Goal: Task Accomplishment & Management: Manage account settings

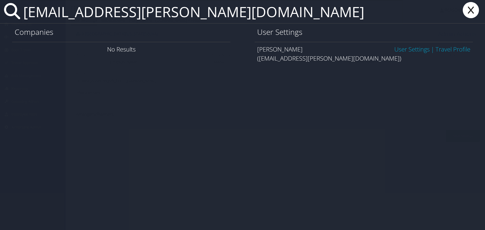
type input "bwalmer@hagerty.com"
click at [408, 50] on link "User Settings" at bounding box center [411, 49] width 35 height 8
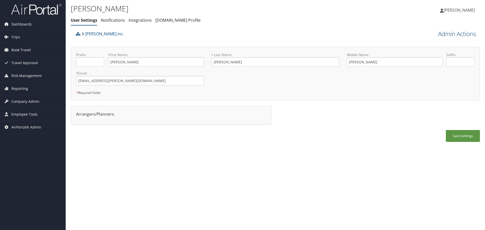
click at [442, 33] on link "Admin Actions" at bounding box center [457, 34] width 38 height 9
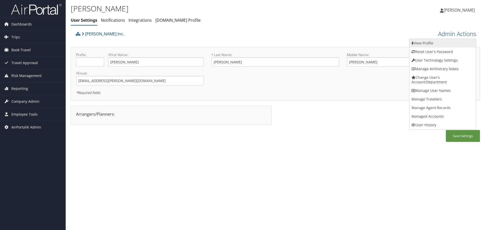
click at [443, 43] on link "View Profile" at bounding box center [442, 43] width 66 height 9
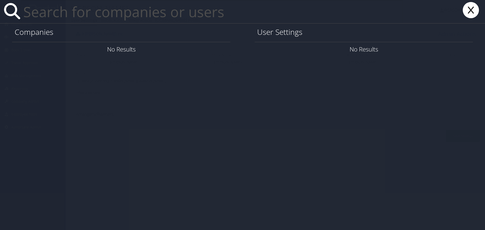
paste input "jrussell@hagerty.com"
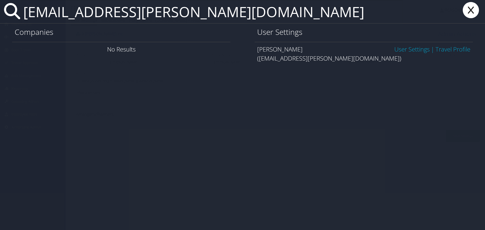
type input "jrussell@hagerty.com"
click at [406, 49] on link "User Settings" at bounding box center [411, 49] width 35 height 8
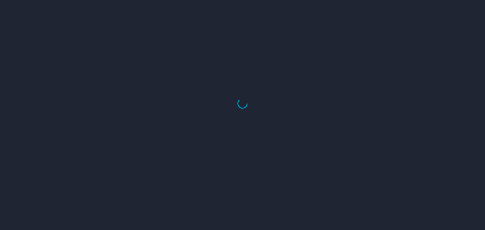
select select "US"
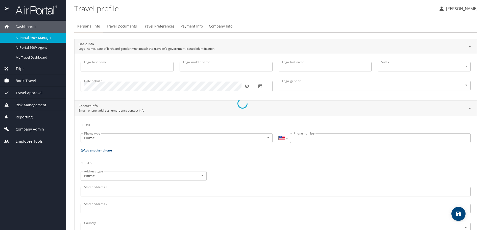
type input "Benjamin"
type input "David"
type input "Walmer"
type input "Male"
type input "Rachel"
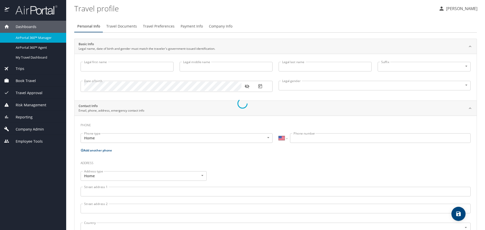
type input "Walmer"
select select "LR"
type input "05 907 270"
select select "US"
select select "LR"
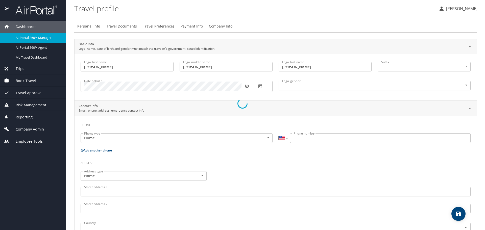
select select "LR"
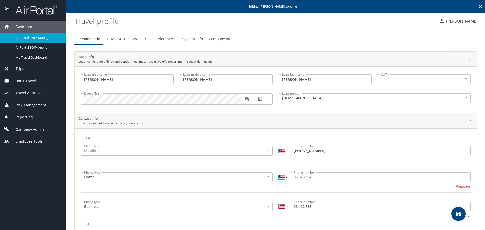
click at [283, 178] on select "International Afghanistan Åland Islands Albania Algeria American Samoa Andorra …" at bounding box center [282, 177] width 9 height 10
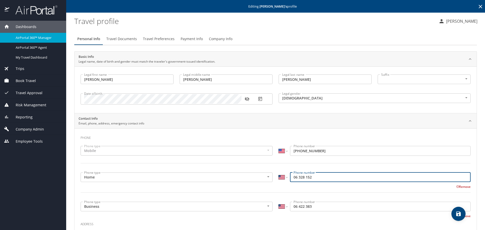
click at [290, 178] on input "06 328 152" at bounding box center [380, 177] width 181 height 10
type input "231 6 328 152"
click at [290, 206] on input "06 422 383" at bounding box center [380, 207] width 181 height 10
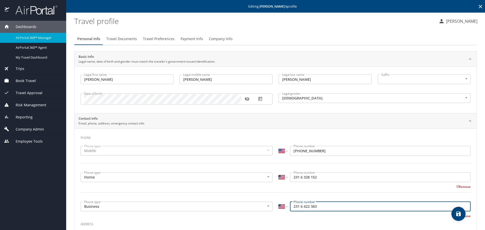
type input "231 6 422 383"
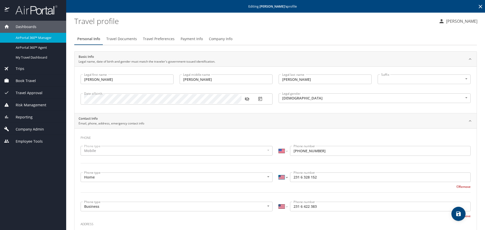
click at [280, 177] on select "International Afghanistan Åland Islands Albania Algeria American Samoa Andorra …" at bounding box center [282, 177] width 9 height 10
select select "US"
click at [278, 172] on select "International Afghanistan Åland Islands Albania Algeria American Samoa Andorra …" at bounding box center [282, 177] width 9 height 10
type input "(231) 632-8152"
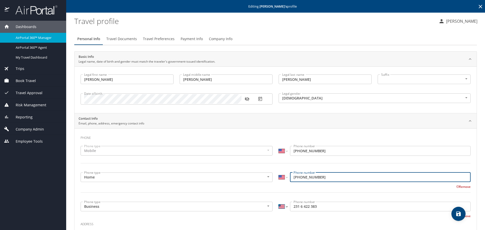
click at [281, 208] on select "International Afghanistan Åland Islands Albania Algeria American Samoa Andorra …" at bounding box center [282, 207] width 9 height 10
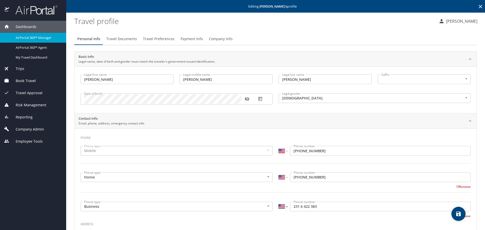
select select "US"
click at [278, 202] on select "International Afghanistan Åland Islands Albania Algeria American Samoa Andorra …" at bounding box center [282, 207] width 9 height 10
type input "(231) 642-2383"
click at [290, 219] on h3 "Address" at bounding box center [276, 223] width 390 height 9
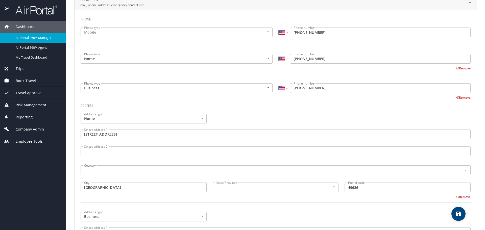
scroll to position [126, 0]
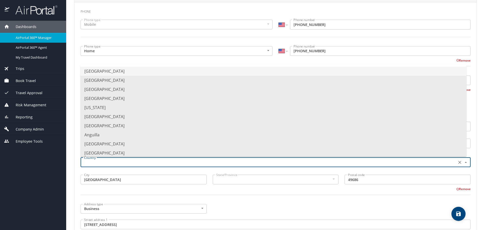
click at [235, 164] on input "text" at bounding box center [268, 162] width 372 height 7
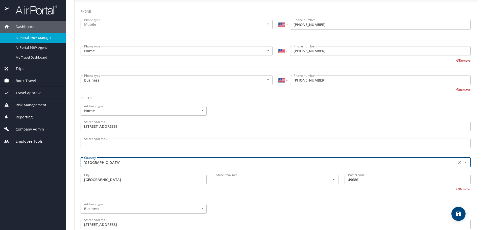
type input "United States of America"
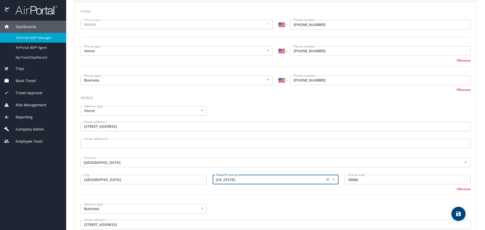
type input "Michigan"
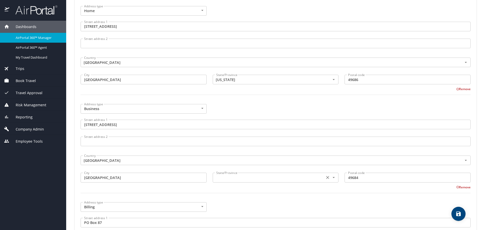
scroll to position [227, 0]
click at [241, 178] on input "text" at bounding box center [268, 176] width 108 height 7
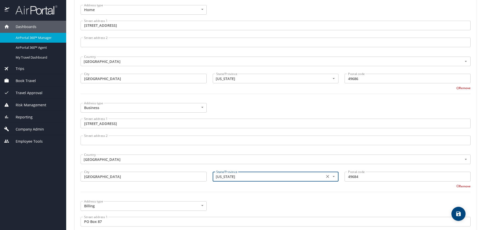
type input "Michigan"
click at [254, 198] on div at bounding box center [276, 195] width 396 height 12
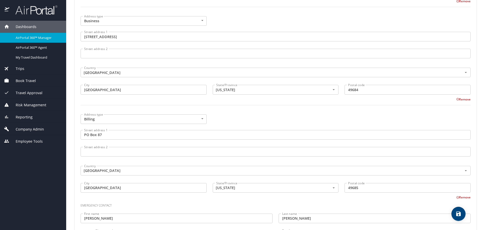
scroll to position [341, 0]
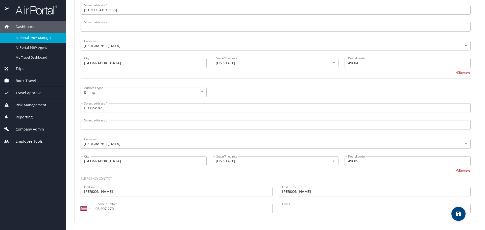
click at [97, 209] on input "05 907 270" at bounding box center [182, 209] width 181 height 10
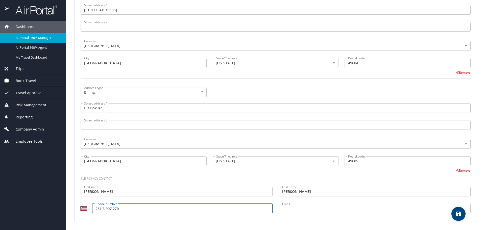
type input "231 5 907 270"
click at [85, 209] on select "International Afghanistan Åland Islands Albania Algeria American Samoa Andorra …" at bounding box center [85, 209] width 9 height 10
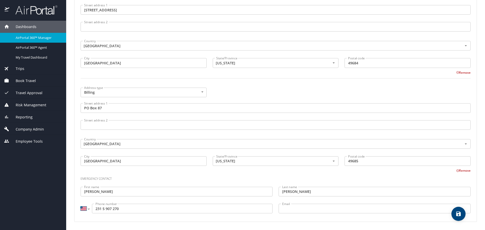
select select "US"
click at [81, 204] on select "International Afghanistan Åland Islands Albania Algeria American Samoa Andorra …" at bounding box center [85, 209] width 9 height 10
type input "(231) 590-7270"
click at [148, 183] on div "Emergency contact" at bounding box center [276, 177] width 396 height 14
click at [456, 213] on icon "save" at bounding box center [458, 214] width 5 height 5
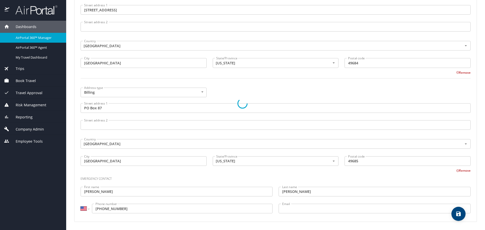
select select "US"
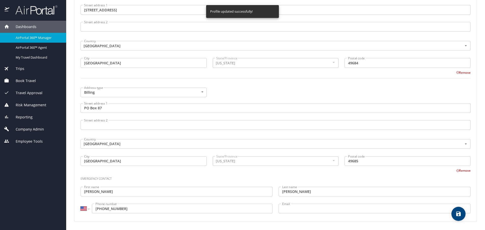
select select "US"
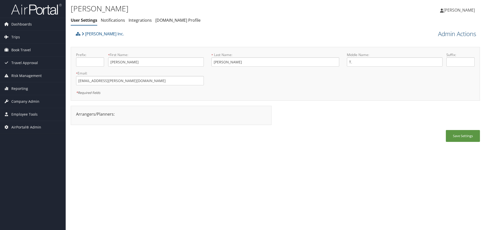
click at [448, 36] on link "Admin Actions" at bounding box center [457, 34] width 38 height 9
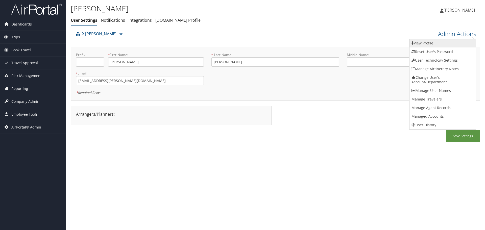
click at [446, 41] on link "View Profile" at bounding box center [442, 43] width 66 height 9
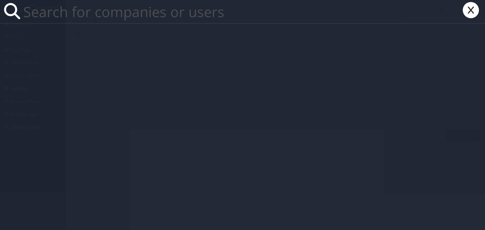
paste input "mhimmel@HAGERTY.com"
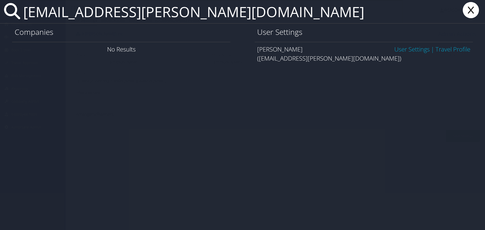
type input "mhimmel@HAGERTY.com"
click at [400, 49] on link "User Settings" at bounding box center [411, 49] width 35 height 8
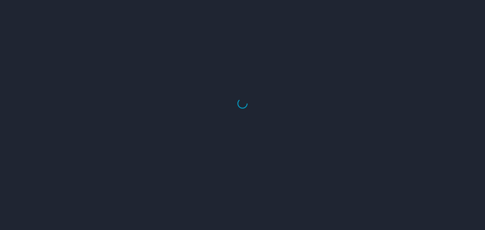
select select "US"
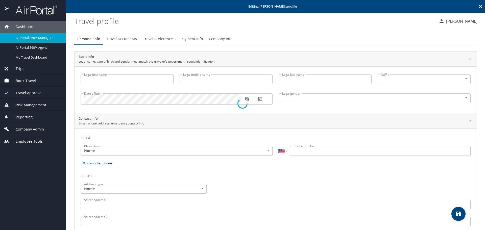
type input "James"
type input "T."
type input "Russell"
type input "Male"
type input "Renée"
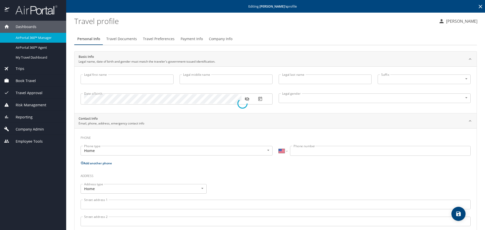
type input "Russell"
select select "LR"
type input "9307280"
select select "LR"
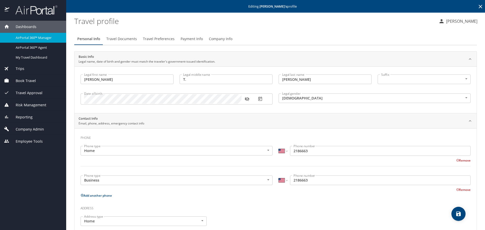
click at [290, 151] on input "2186663" at bounding box center [380, 151] width 181 height 10
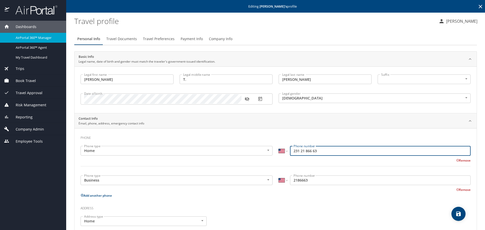
type input "231 21 866 63"
click at [290, 180] on input "2186663" at bounding box center [380, 180] width 181 height 10
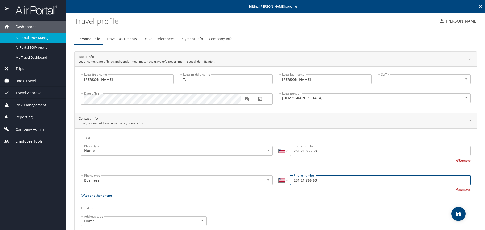
type input "231 21 866 63"
click at [280, 154] on select "International Afghanistan Åland Islands Albania Algeria American Samoa Andorra …" at bounding box center [282, 151] width 9 height 10
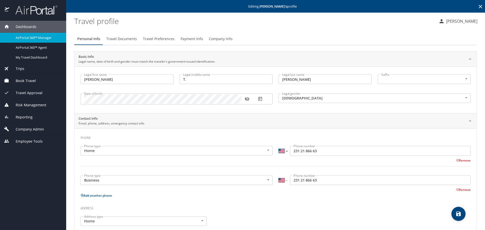
select select "US"
click at [278, 146] on select "International Afghanistan Åland Islands Albania Algeria American Samoa Andorra …" at bounding box center [282, 151] width 9 height 10
type input "(231) 218-6663"
click at [280, 180] on select "International Afghanistan Åland Islands Albania Algeria American Samoa Andorra …" at bounding box center [282, 180] width 9 height 10
select select "US"
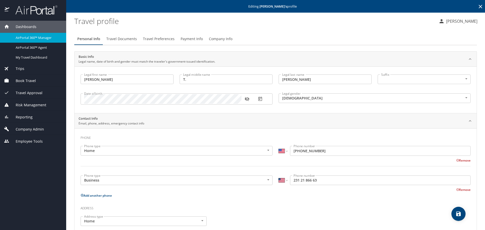
click at [278, 175] on select "International Afghanistan Åland Islands Albania Algeria American Samoa Andorra …" at bounding box center [282, 180] width 9 height 10
type input "(231) 218-6663"
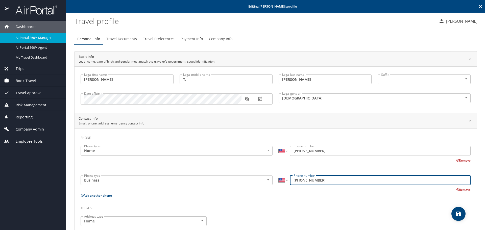
click at [287, 204] on h3 "Address" at bounding box center [276, 207] width 390 height 9
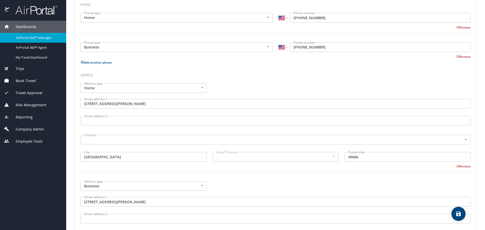
scroll to position [151, 0]
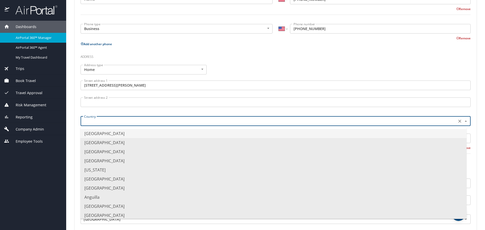
click at [226, 121] on input "text" at bounding box center [268, 121] width 372 height 7
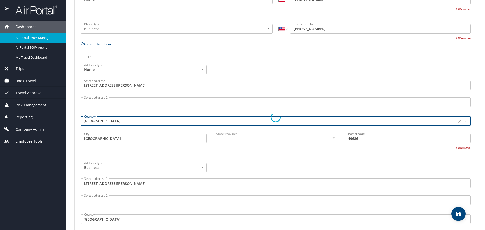
type input "United States of America"
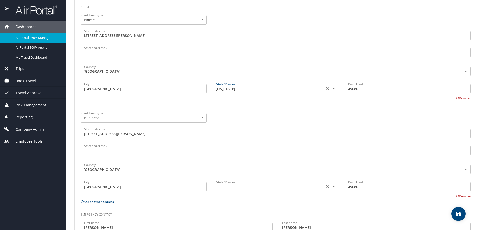
scroll to position [227, 0]
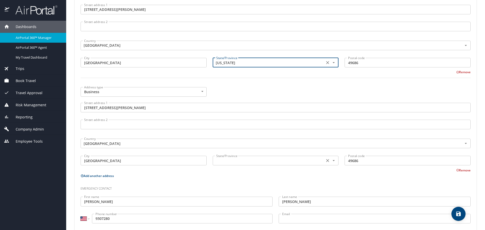
click at [242, 164] on div "State/Province" at bounding box center [276, 161] width 126 height 10
type input "Michigan"
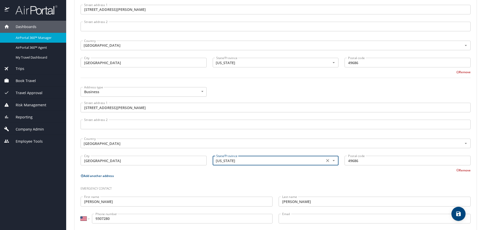
type input "Michigan"
click at [242, 179] on p "Add another address" at bounding box center [276, 176] width 390 height 6
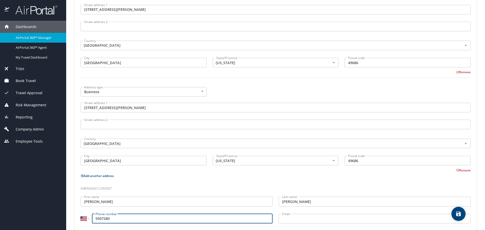
click at [95, 219] on input "9307280" at bounding box center [182, 219] width 181 height 10
type input "231 9307280"
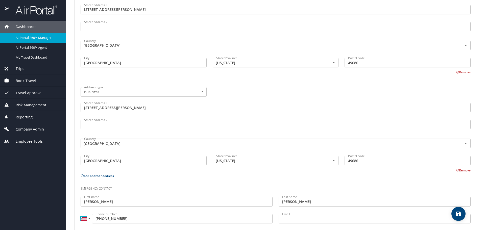
click at [84, 220] on select "International Afghanistan Åland Islands Albania Algeria American Samoa Andorra …" at bounding box center [85, 219] width 9 height 10
select select "US"
click at [81, 214] on select "International Afghanistan Åland Islands Albania Algeria American Samoa Andorra …" at bounding box center [85, 219] width 9 height 10
type input "(231) 930-7280"
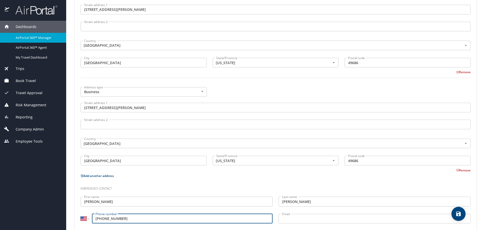
click at [240, 180] on div "Phone Phone type Home Home Phone type International Afghanistan Åland Islands A…" at bounding box center [276, 66] width 390 height 322
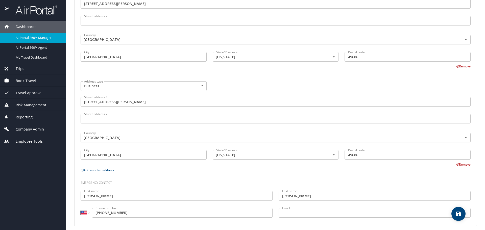
scroll to position [237, 0]
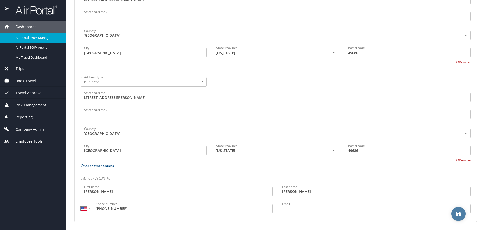
click at [458, 218] on button "save" at bounding box center [458, 214] width 14 height 14
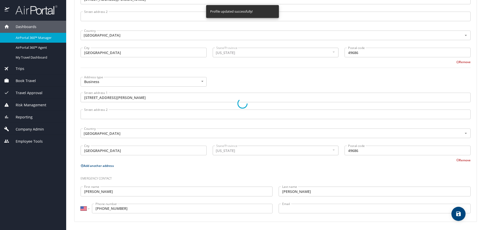
select select "US"
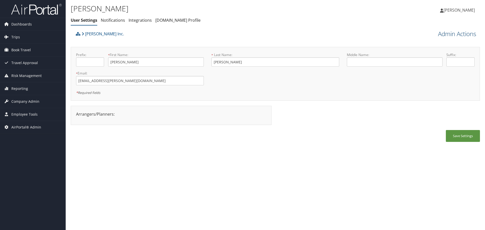
click at [459, 36] on link "Admin Actions" at bounding box center [457, 34] width 38 height 9
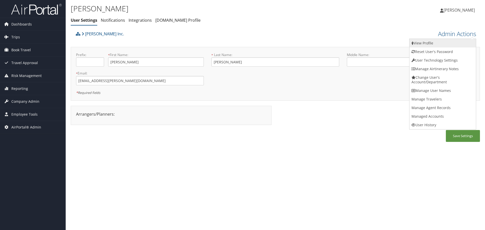
click at [450, 43] on link "View Profile" at bounding box center [442, 43] width 66 height 9
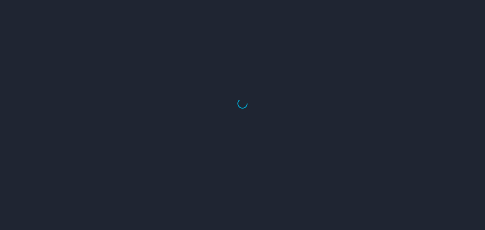
select select "US"
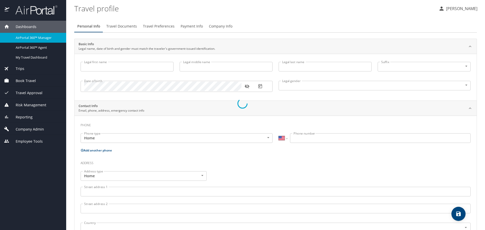
type input "Megan"
type input "Himmel"
type input "Female"
select select "US"
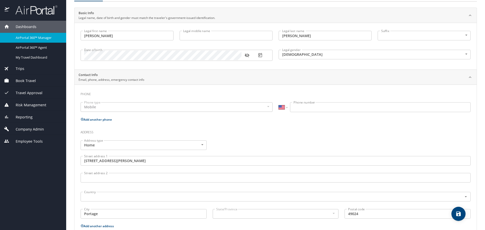
scroll to position [50, 0]
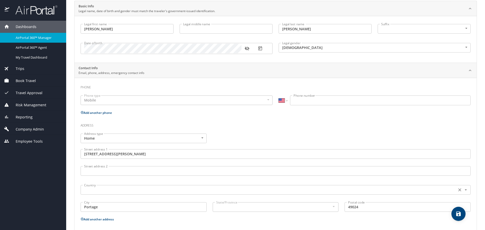
click at [121, 190] on input "text" at bounding box center [268, 190] width 372 height 7
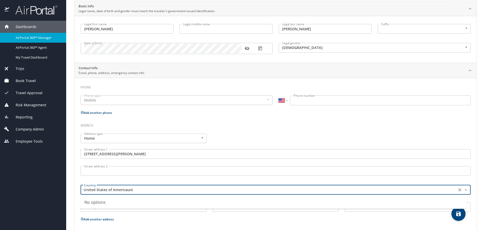
drag, startPoint x: 126, startPoint y: 189, endPoint x: 153, endPoint y: 190, distance: 26.0
click at [153, 190] on input "United States of Americauni" at bounding box center [268, 190] width 372 height 7
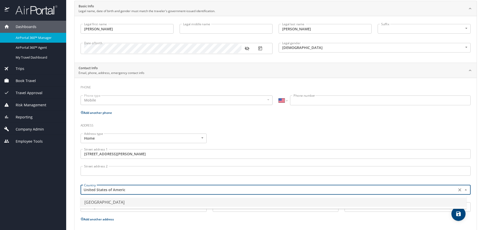
click at [147, 201] on li "United States of America" at bounding box center [273, 202] width 386 height 9
type input "United States of America"
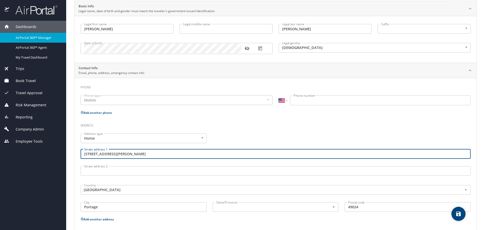
drag, startPoint x: 128, startPoint y: 154, endPoint x: 69, endPoint y: 159, distance: 58.6
click at [69, 159] on main "Editing Megan Himmel 's profile Travel profile Bethany Madsen Personal Info Tra…" at bounding box center [275, 115] width 419 height 230
click at [244, 132] on div "Address type Home Home Address type Street address 1 6731 Bratcher Street Stree…" at bounding box center [276, 174] width 396 height 86
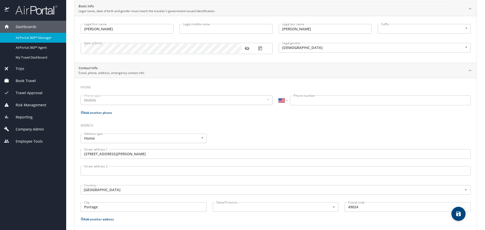
click at [244, 198] on div "Country United States of America Country" at bounding box center [276, 189] width 396 height 19
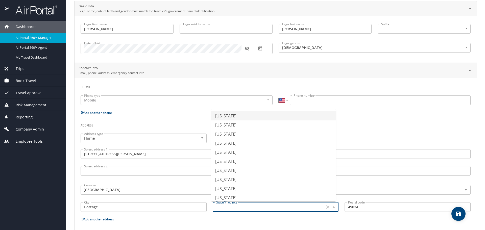
click at [244, 207] on input "text" at bounding box center [268, 207] width 108 height 7
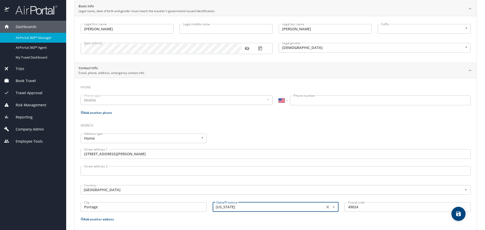
type input "Michigan"
click at [245, 219] on p "Add another address" at bounding box center [276, 219] width 390 height 6
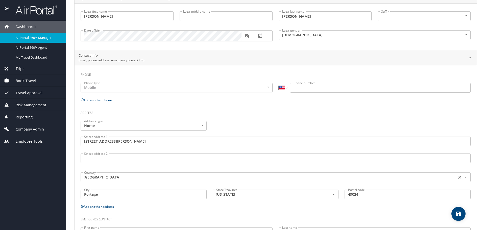
scroll to position [104, 0]
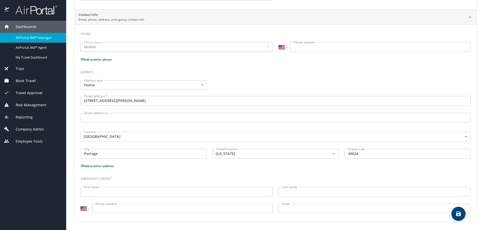
click at [456, 215] on icon "save" at bounding box center [458, 214] width 6 height 6
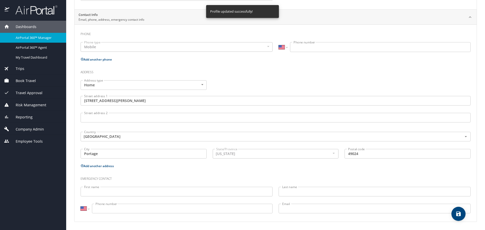
select select "US"
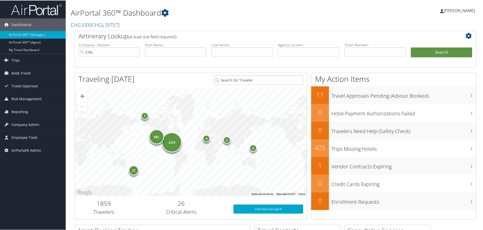
click at [86, 23] on span "( 000CHG )" at bounding box center [92, 24] width 21 height 7
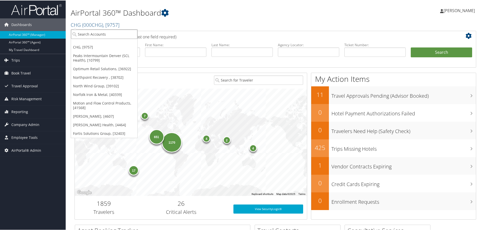
click at [91, 36] on input "search" at bounding box center [104, 33] width 66 height 9
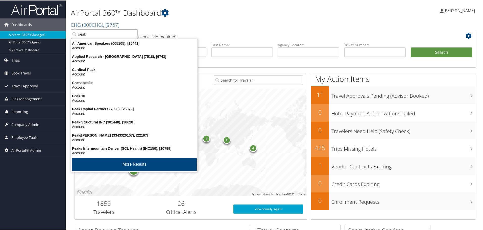
type input "peaks"
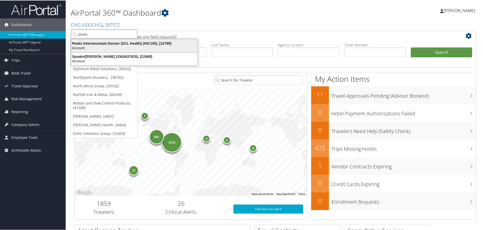
click at [94, 44] on div "Peaks Intermountain Denver (SCL Health) (IHC150), [10799]" at bounding box center [134, 43] width 132 height 5
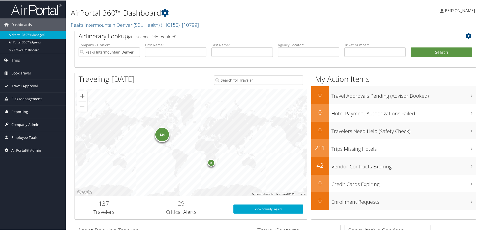
click at [20, 125] on span "Company Admin" at bounding box center [25, 124] width 28 height 13
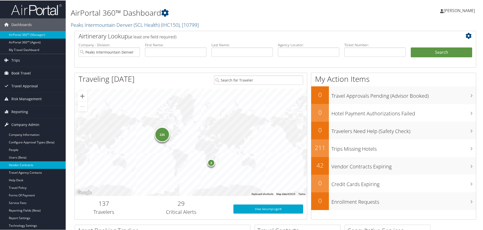
click at [20, 166] on link "Vendor Contracts" at bounding box center [33, 165] width 66 height 8
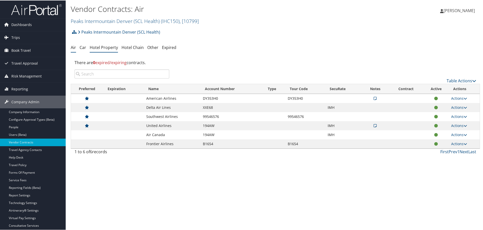
click at [109, 49] on link "Hotel Property" at bounding box center [104, 47] width 28 height 6
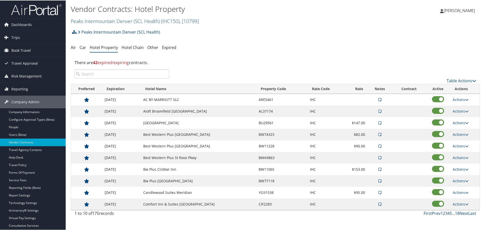
click at [449, 213] on link "5" at bounding box center [450, 213] width 2 height 6
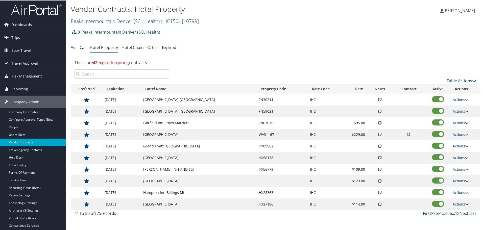
click at [462, 212] on link "Next" at bounding box center [463, 213] width 9 height 6
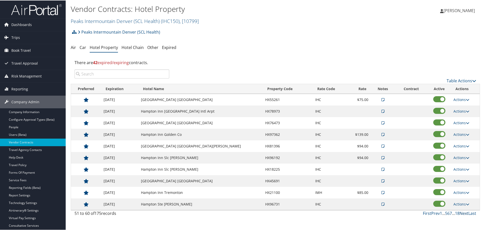
click at [462, 212] on link "Next" at bounding box center [463, 213] width 9 height 6
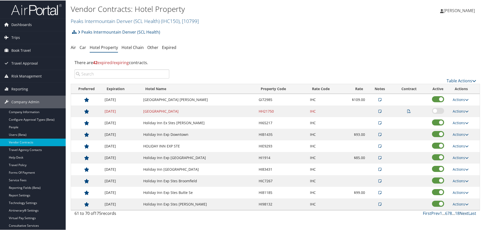
click at [462, 212] on link "Next" at bounding box center [463, 213] width 9 height 6
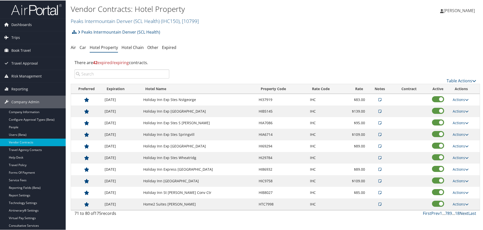
click at [462, 212] on link "Next" at bounding box center [463, 213] width 9 height 6
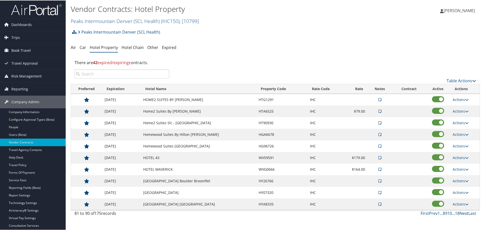
click at [462, 212] on link "Next" at bounding box center [463, 213] width 9 height 6
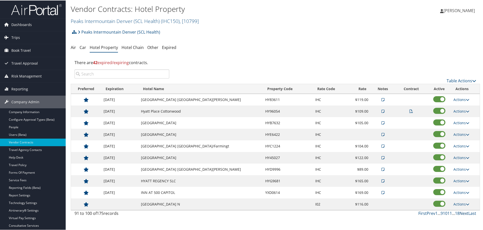
click at [462, 212] on link "Next" at bounding box center [463, 213] width 9 height 6
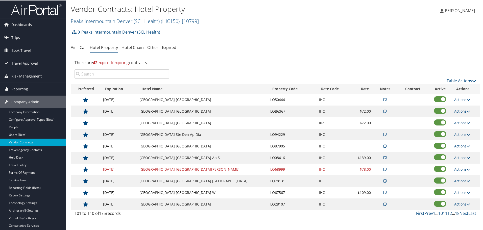
click at [462, 212] on link "Next" at bounding box center [463, 213] width 9 height 6
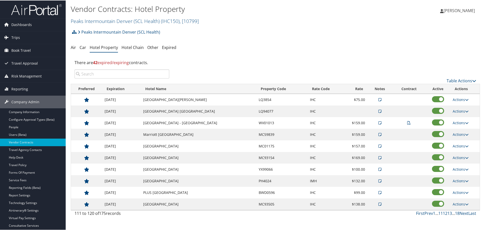
click at [462, 212] on link "Next" at bounding box center [463, 213] width 9 height 6
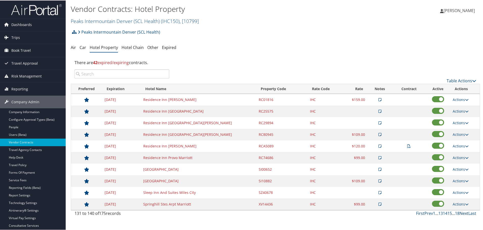
click at [462, 212] on link "Next" at bounding box center [463, 213] width 9 height 6
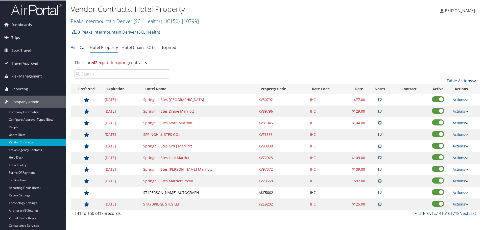
click at [426, 212] on link "Prev" at bounding box center [427, 213] width 9 height 6
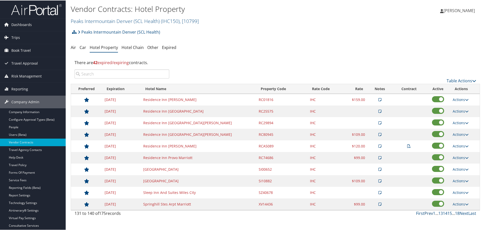
click at [426, 212] on link "Prev" at bounding box center [428, 213] width 9 height 6
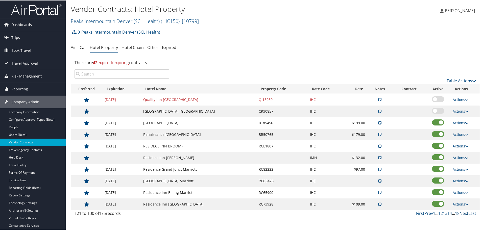
click at [462, 212] on link "Next" at bounding box center [463, 213] width 9 height 6
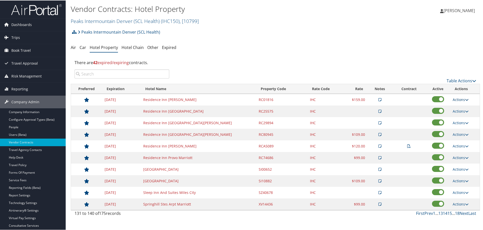
click at [460, 98] on link "Actions" at bounding box center [460, 99] width 16 height 5
click at [457, 113] on link "Edit" at bounding box center [464, 115] width 27 height 9
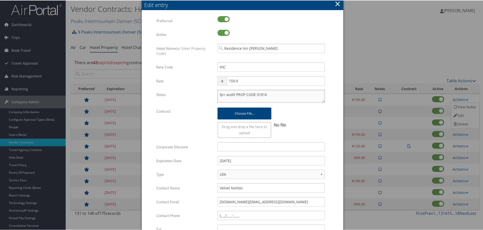
click at [218, 91] on textarea "tp+ audit PROP CODE 01816" at bounding box center [270, 95] width 107 height 13
paste textarea "Rates tested in [GEOGRAPHIC_DATA] [DATE];"
type textarea "Rates tested in [GEOGRAPHIC_DATA] [DATE]; tp+ audit PROP CODE 01816"
click at [247, 158] on input "[DATE]" at bounding box center [270, 160] width 107 height 9
type input "[DATE]"
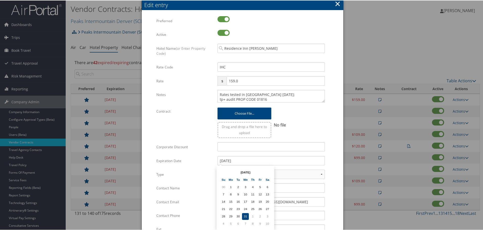
click at [331, 147] on form "Multiple values The selected items contain different values for this input. To …" at bounding box center [242, 154] width 191 height 277
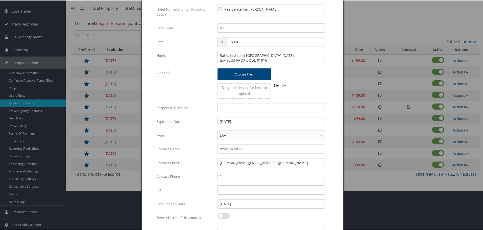
scroll to position [80, 0]
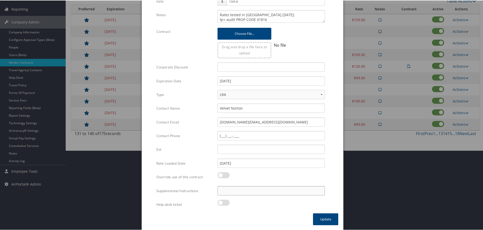
click at [253, 188] on input "Supplemental Instructions" at bounding box center [270, 190] width 107 height 9
paste input "SAB Prop ID -"
paste input "127860"
type input "SAB Prop ID - 127860"
click at [317, 215] on button "Update" at bounding box center [325, 219] width 25 height 12
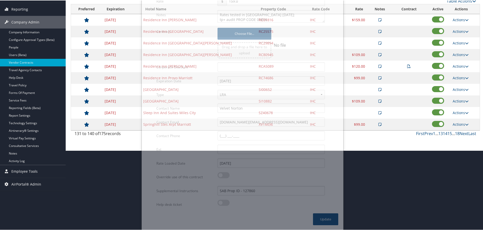
scroll to position [40, 0]
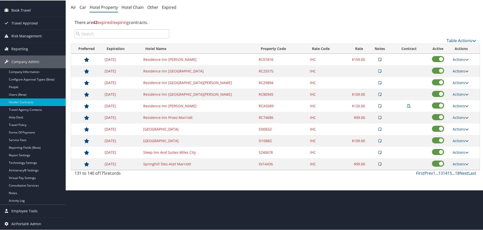
click at [459, 70] on link "Actions" at bounding box center [460, 70] width 16 height 5
click at [458, 85] on link "Edit" at bounding box center [464, 86] width 27 height 9
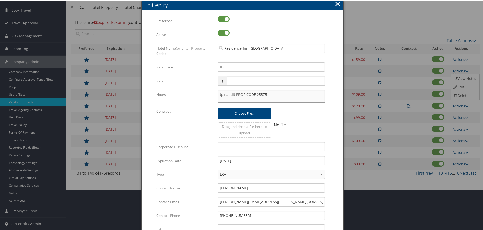
click at [217, 94] on textarea "tp+ audit PROP CODE 25575" at bounding box center [270, 95] width 107 height 13
paste textarea "Rates tested in [GEOGRAPHIC_DATA] [DATE];"
type textarea "Rates tested in [GEOGRAPHIC_DATA] [DATE]; tp+ audit PROP CODE 25575"
click at [258, 160] on input "[DATE]" at bounding box center [270, 160] width 107 height 9
type input "[DATE]"
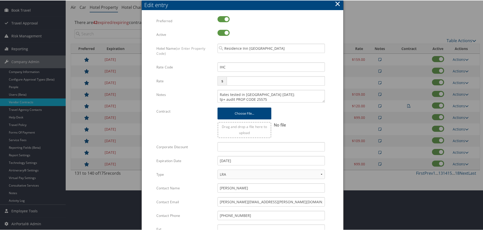
click at [339, 159] on div "Multiple values The selected items contain different values for this input. To …" at bounding box center [242, 152] width 201 height 282
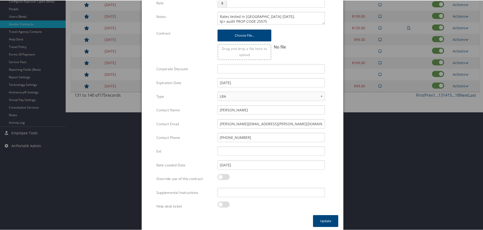
scroll to position [120, 0]
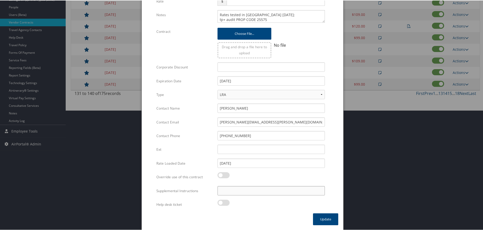
click at [267, 194] on input "Supplemental Instructions" at bounding box center [270, 190] width 107 height 9
paste input "SAB Prop ID -"
click at [267, 193] on input "SAB Prop ID -" at bounding box center [270, 190] width 107 height 9
paste input "50549"
type input "SAB Prop ID - 50549"
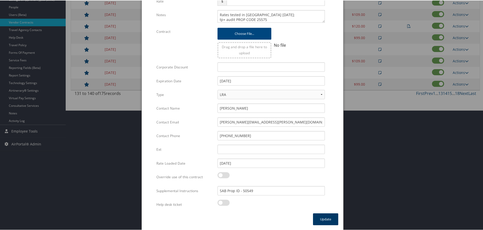
click at [322, 217] on button "Update" at bounding box center [325, 219] width 25 height 12
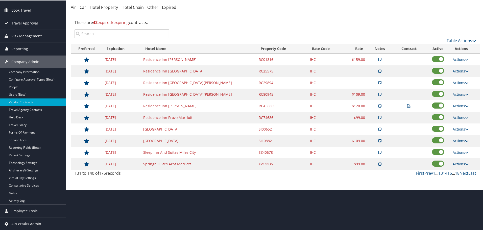
scroll to position [40, 0]
click at [456, 80] on link "Actions" at bounding box center [460, 82] width 16 height 5
click at [461, 98] on link "Edit" at bounding box center [464, 98] width 27 height 9
select select "NLRA"
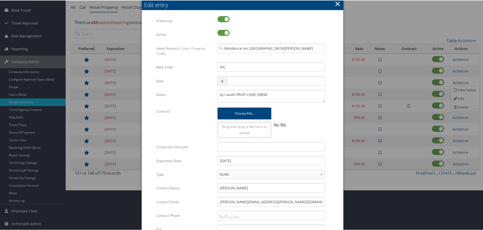
click at [216, 94] on div "tp+ audit PROP CODE 29894 Multiple values The selected items contain different …" at bounding box center [271, 97] width 115 height 17
click at [218, 93] on textarea "tp+ audit PROP CODE 29894" at bounding box center [270, 95] width 107 height 13
paste textarea "Rates tested in [GEOGRAPHIC_DATA] [DATE];"
type textarea "Rates tested in [GEOGRAPHIC_DATA] [DATE]; tp+ audit PROP CODE 29894"
click at [252, 161] on input "[DATE]" at bounding box center [270, 160] width 107 height 9
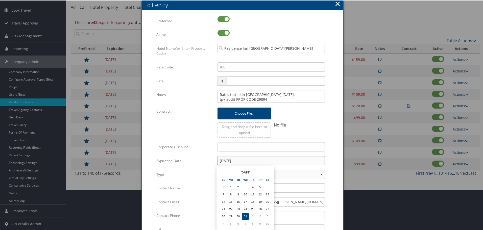
type input "[DATE]"
click at [332, 151] on form "Multiple values The selected items contain different values for this input. To …" at bounding box center [242, 154] width 191 height 277
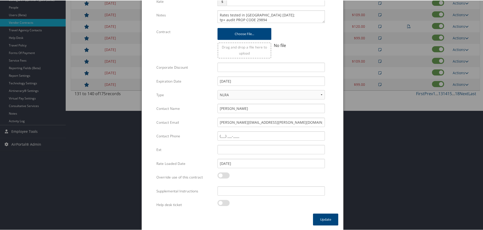
scroll to position [120, 0]
click at [242, 188] on input "Supplemental Instructions" at bounding box center [270, 190] width 107 height 9
paste input "SAB Prop ID -"
paste input "54889"
type input "SAB Prop ID - 54889"
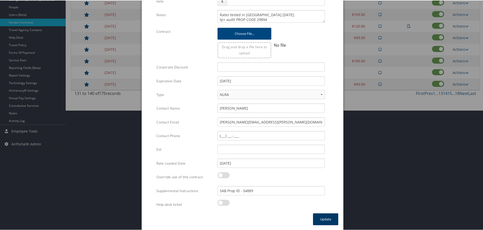
click at [327, 220] on button "Update" at bounding box center [325, 219] width 25 height 12
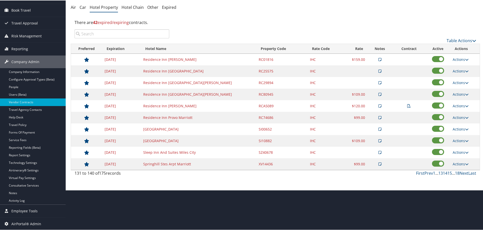
scroll to position [40, 0]
click at [457, 92] on link "Actions" at bounding box center [460, 93] width 16 height 5
click at [457, 108] on icon at bounding box center [455, 110] width 5 height 4
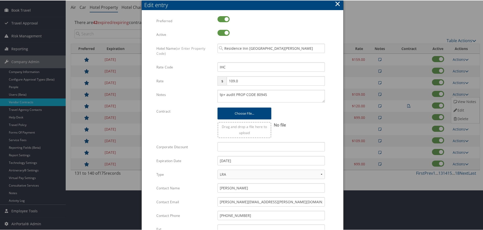
click at [216, 93] on div "tp+ audit PROP CODE 80945 Multiple values The selected items contain different …" at bounding box center [271, 97] width 115 height 17
click at [217, 94] on textarea "tp+ audit PROP CODE 80945" at bounding box center [270, 95] width 107 height 13
paste textarea "Rates tested in [GEOGRAPHIC_DATA] [DATE];"
type textarea "Rates tested in TP+ Sep 2025; tp+ audit PROP CODE 80945"
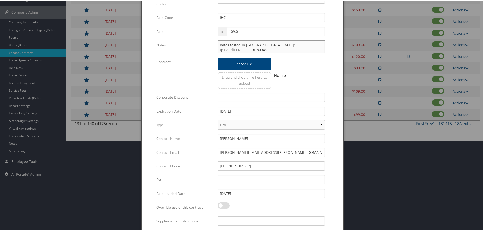
scroll to position [120, 0]
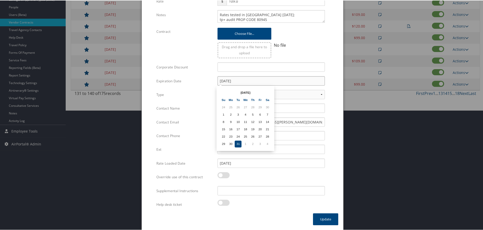
click at [252, 77] on input "[DATE]" at bounding box center [270, 80] width 107 height 9
type input "12/31/2025"
click at [330, 96] on form "Multiple values The selected items contain different values for this input. To …" at bounding box center [242, 74] width 191 height 277
click at [236, 190] on input "Supplemental Instructions" at bounding box center [270, 190] width 107 height 9
paste input "SAB Prop ID -"
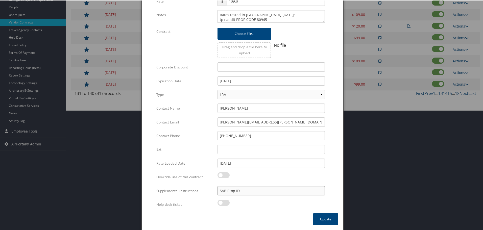
paste input "34032"
type input "SAB Prop ID - 34032"
click at [322, 220] on button "Update" at bounding box center [325, 219] width 25 height 12
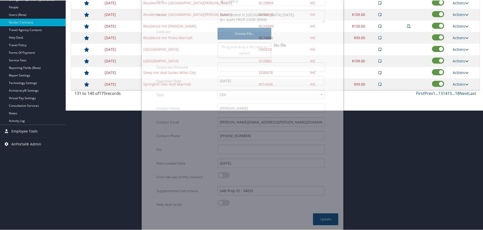
scroll to position [40, 0]
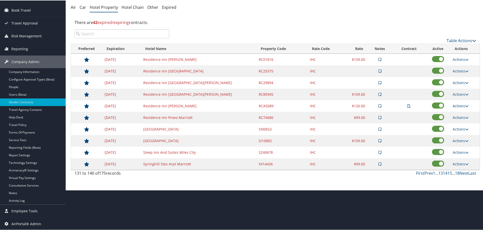
click at [461, 105] on link "Actions" at bounding box center [460, 105] width 16 height 5
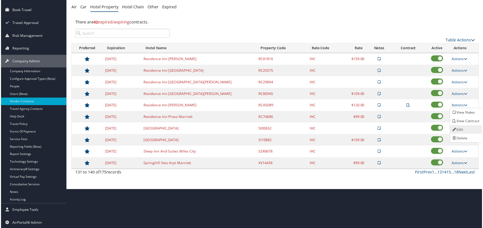
click at [464, 126] on link "Edit" at bounding box center [467, 130] width 32 height 9
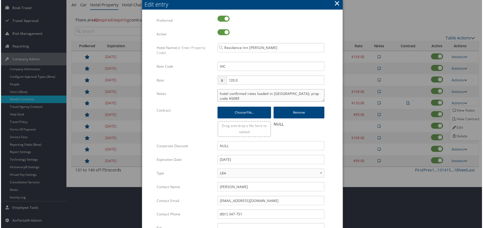
click at [217, 94] on textarea "hotel confirmed rates loaded in TP+; prop code A5089" at bounding box center [270, 95] width 107 height 13
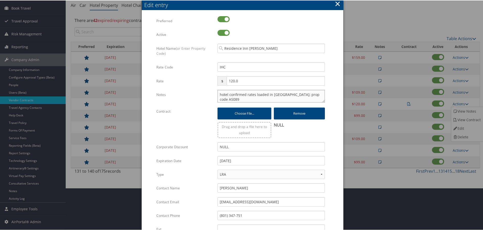
paste textarea "Rates tested in [GEOGRAPHIC_DATA] [DATE];"
type textarea "Rates tested in TP+ Sep 2025; hotel confirmed rates loaded in TP+; prop code A5…"
click at [252, 164] on input "[DATE]" at bounding box center [270, 160] width 107 height 9
type input "[DATE]"
click at [334, 159] on form "Multiple values The selected items contain different values for this input. To …" at bounding box center [242, 154] width 191 height 277
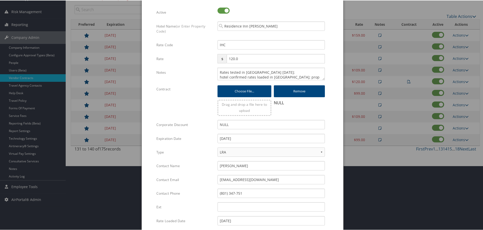
scroll to position [122, 0]
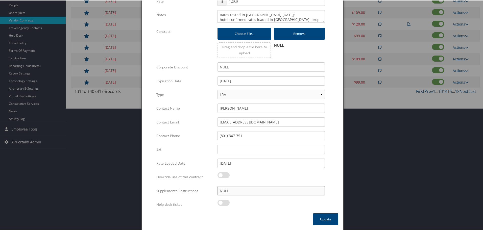
click at [256, 190] on input "NULL" at bounding box center [270, 190] width 107 height 9
paste input "SAB Prop ID -"
paste input "220545"
type input "SAB Prop ID - 220545; NULL"
click at [327, 219] on button "Update" at bounding box center [325, 219] width 25 height 12
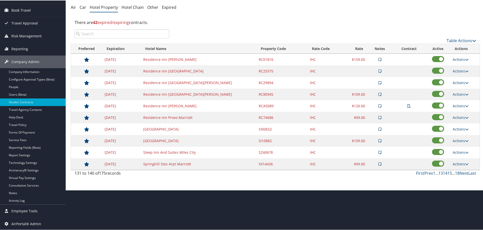
scroll to position [40, 0]
click at [462, 117] on link "Actions" at bounding box center [460, 117] width 16 height 5
click at [458, 131] on link "Edit" at bounding box center [464, 133] width 27 height 9
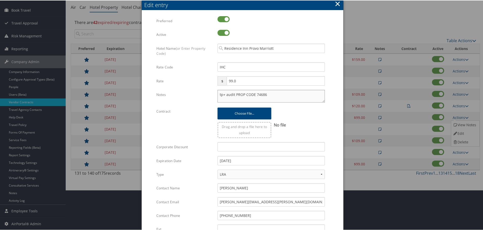
click at [217, 94] on textarea "tp+ audit PROP CODE 74686" at bounding box center [270, 95] width 107 height 13
paste textarea "Rates tested in [GEOGRAPHIC_DATA] [DATE];"
type textarea "Rates tested in TP+ Sep 2025; tp+ audit PROP CODE 74686"
click at [254, 164] on input "[DATE]" at bounding box center [270, 160] width 107 height 9
type input "[DATE]"
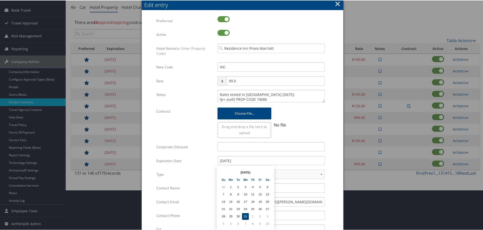
click at [336, 158] on form "Multiple values The selected items contain different values for this input. To …" at bounding box center [242, 154] width 191 height 277
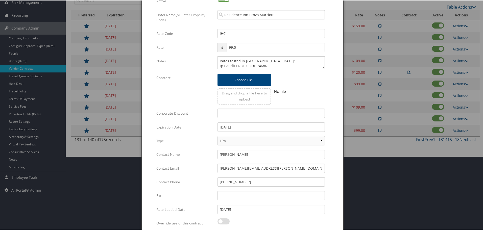
scroll to position [120, 0]
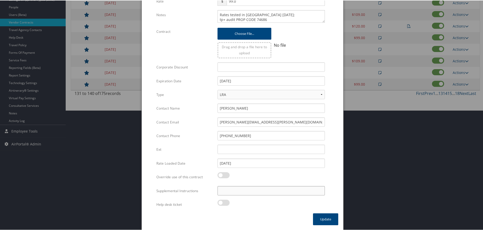
click at [244, 189] on input "Supplemental Instructions" at bounding box center [270, 190] width 107 height 9
paste input "SAB Prop ID -"
paste input "13935"
type input "SAB Prop ID - 13935"
click at [324, 220] on button "Update" at bounding box center [325, 219] width 25 height 12
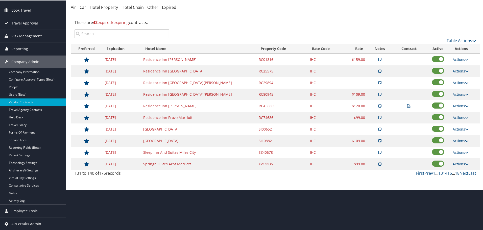
scroll to position [40, 0]
click at [458, 127] on link "Actions" at bounding box center [460, 128] width 16 height 5
click at [463, 146] on link "Edit" at bounding box center [464, 144] width 27 height 9
select select "NLRA"
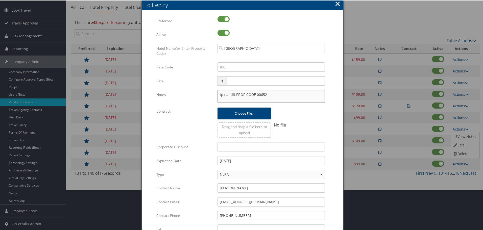
click at [217, 94] on textarea "tp+ audit PROP CODE 00652" at bounding box center [270, 95] width 107 height 13
paste textarea "Rates tested in [GEOGRAPHIC_DATA] [DATE];"
type textarea "Rates tested in TP+ Sep 2025; tp+ audit PROP CODE 00652"
click at [248, 160] on input "[DATE]" at bounding box center [270, 160] width 107 height 9
type input "[DATE]"
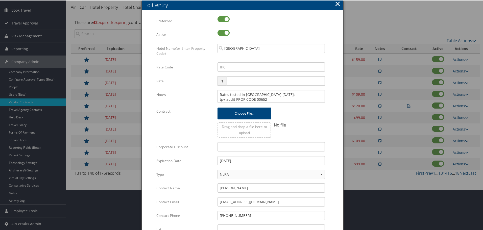
click at [332, 143] on form "Multiple values The selected items contain different values for this input. To …" at bounding box center [242, 154] width 191 height 277
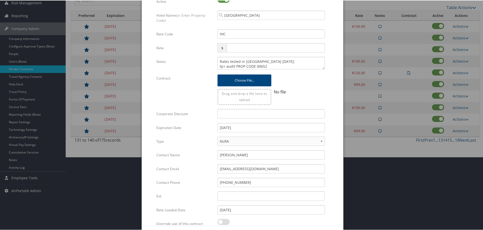
scroll to position [120, 0]
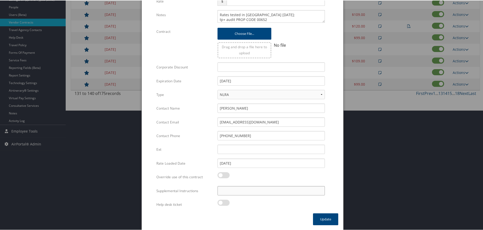
click at [250, 190] on input "Supplemental Instructions" at bounding box center [270, 190] width 107 height 9
paste input "SAB Prop ID -"
paste input "41157"
type input "SAB Prop ID - 41157"
click at [321, 219] on button "Update" at bounding box center [325, 219] width 25 height 12
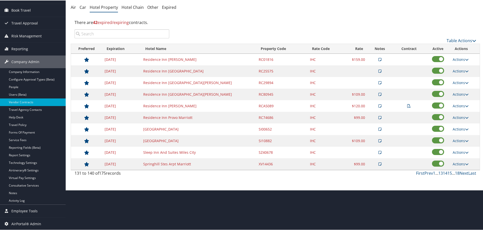
scroll to position [40, 0]
click at [461, 139] on link "Actions" at bounding box center [460, 140] width 16 height 5
click at [458, 156] on link "Edit" at bounding box center [464, 156] width 27 height 9
select select "NLRA"
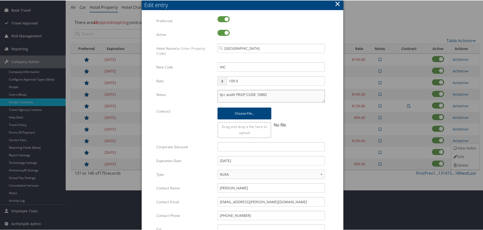
click at [218, 93] on textarea "tp+ audit PROP CODE 10882" at bounding box center [270, 95] width 107 height 13
paste textarea "Rates tested in [GEOGRAPHIC_DATA] [DATE];"
type textarea "Rates tested in TP+ Sep 2025; tp+ audit PROP CODE 10882"
click at [252, 162] on input "[DATE]" at bounding box center [270, 160] width 107 height 9
type input "[DATE]"
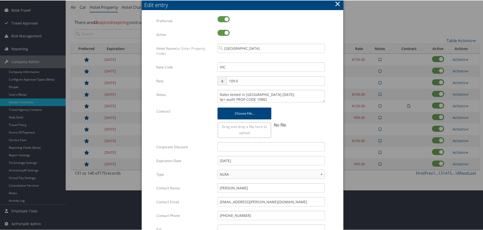
click at [333, 152] on form "Multiple values The selected items contain different values for this input. To …" at bounding box center [242, 154] width 191 height 277
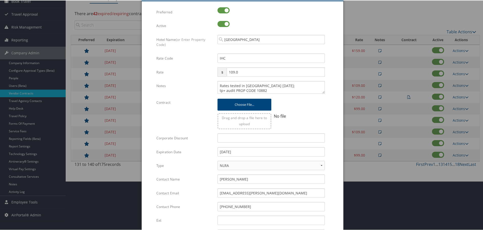
scroll to position [120, 0]
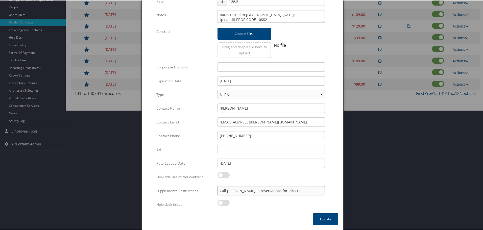
click at [218, 190] on input "Call Jeremy Pickett in reservations for direct bill" at bounding box center [270, 190] width 107 height 9
paste input "SAB Prop ID -"
type input "Call Jeremy Pickett in reservations for direct bill"
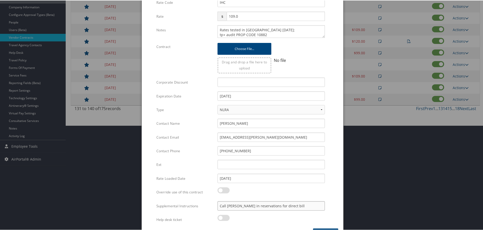
scroll to position [95, 0]
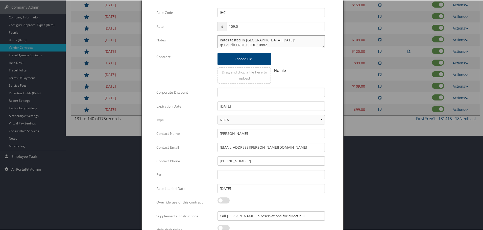
click at [271, 43] on textarea "Rates tested in TP+ Sep 2025; tp+ audit PROP CODE 10882" at bounding box center [270, 41] width 107 height 13
click at [273, 39] on textarea "Rates tested in TP+ Sep 2025; tp+ audit PROP CODE 10882" at bounding box center [270, 41] width 107 height 13
paste textarea "SAB Prop ID -"
paste textarea "36314"
type textarea "Rates tested in TP+ Sep 2025; SAB Prop ID - 36314; tp+ audit PROP CODE 10882"
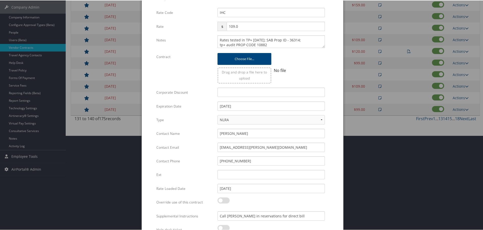
click at [318, 64] on div "Remove" at bounding box center [298, 59] width 54 height 12
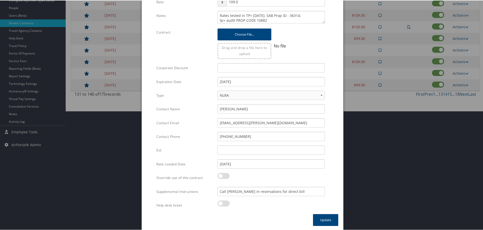
scroll to position [120, 0]
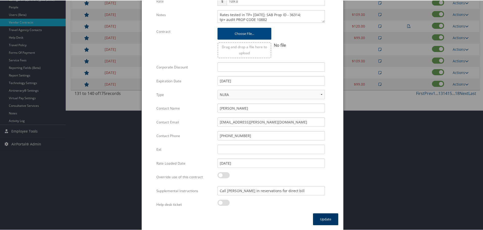
click at [317, 219] on button "Update" at bounding box center [325, 219] width 25 height 12
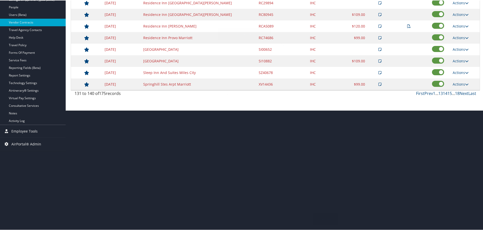
scroll to position [40, 0]
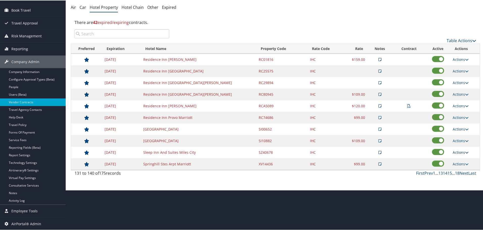
click at [455, 151] on link "Actions" at bounding box center [460, 151] width 16 height 5
click at [454, 165] on link "Edit" at bounding box center [464, 168] width 27 height 9
select select "NLRA"
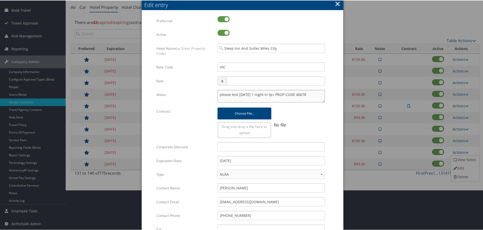
click at [217, 95] on textarea "please test oct 31 1 night in tp+ PROP CODE 40678" at bounding box center [270, 95] width 107 height 13
paste textarea "Rates tested in [GEOGRAPHIC_DATA] [DATE];"
type textarea "Rates tested in TP+ Sep 2025; please test oct 31 1 night in tp+ PROP CODE 40678"
click at [261, 160] on input "[DATE]" at bounding box center [270, 160] width 107 height 9
type input "[DATE]"
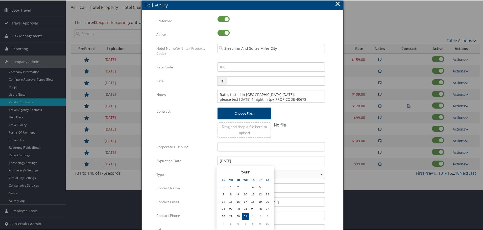
click at [329, 149] on form "Multiple values The selected items contain different values for this input. To …" at bounding box center [242, 154] width 191 height 277
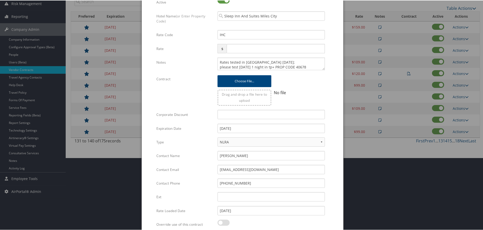
scroll to position [120, 0]
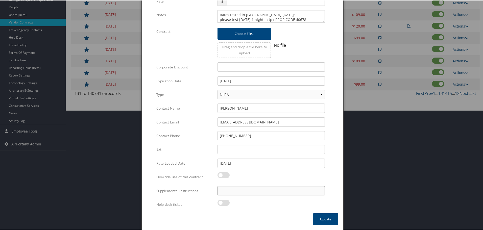
click at [270, 190] on input "Supplemental Instructions" at bounding box center [270, 190] width 107 height 9
paste input "SAB Prop ID -"
paste input "11410"
type input "SAB Prop ID - 11410"
click at [319, 218] on button "Update" at bounding box center [325, 219] width 25 height 12
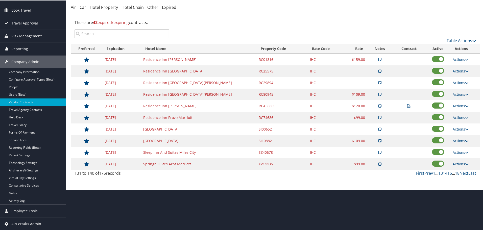
scroll to position [40, 0]
click at [461, 163] on link "Actions" at bounding box center [460, 163] width 16 height 5
click at [461, 177] on link "Edit" at bounding box center [464, 179] width 27 height 9
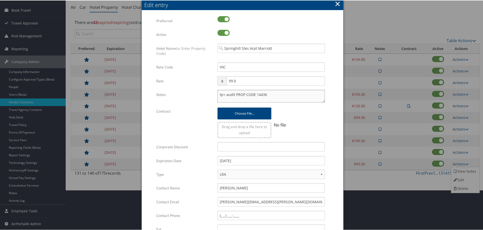
click at [218, 92] on textarea "tp+ audit PROP CODE 14436" at bounding box center [270, 95] width 107 height 13
paste textarea "Rates tested in [GEOGRAPHIC_DATA] [DATE];"
type textarea "Rates tested in TP+ Sep 2025; tp+ audit PROP CODE 14436"
click at [264, 159] on input "[DATE]" at bounding box center [270, 160] width 107 height 9
type input "[DATE]"
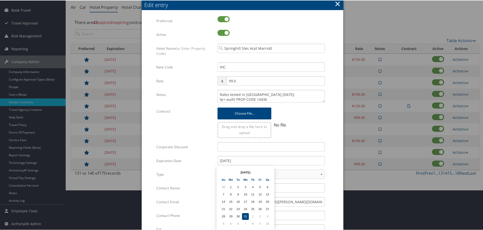
click at [332, 155] on form "Multiple values The selected items contain different values for this input. To …" at bounding box center [242, 154] width 191 height 277
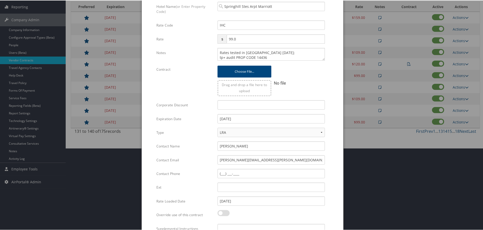
scroll to position [120, 0]
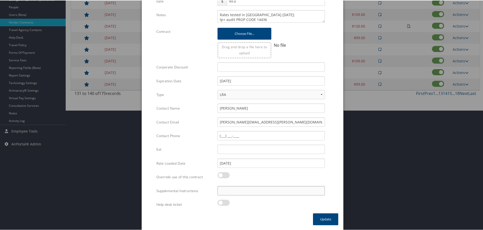
click at [258, 192] on input "Supplemental Instructions" at bounding box center [270, 190] width 107 height 9
paste input "SAB Prop ID -"
paste input "53465"
type input "SAB Prop ID - 53465"
click at [321, 218] on button "Update" at bounding box center [325, 219] width 25 height 12
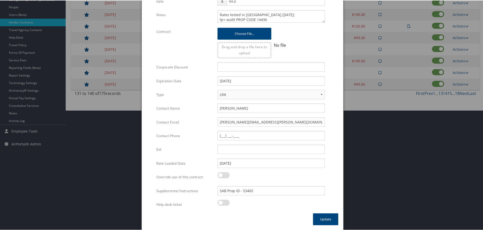
scroll to position [40, 0]
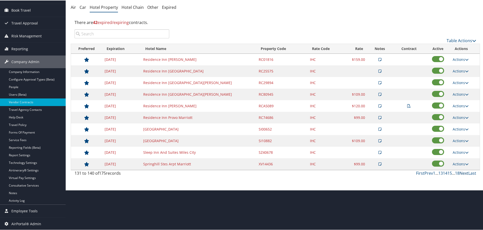
click at [460, 172] on link "Next" at bounding box center [463, 173] width 9 height 6
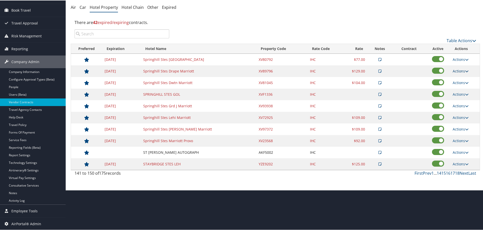
click at [458, 71] on link "Actions" at bounding box center [460, 70] width 16 height 5
click at [461, 87] on link "Edit" at bounding box center [464, 86] width 27 height 9
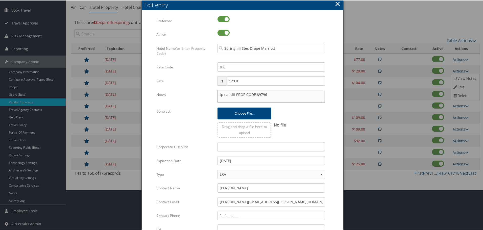
click at [217, 92] on textarea "tp+ audit PROP CODE 89796" at bounding box center [270, 95] width 107 height 13
paste textarea "Rates tested in [GEOGRAPHIC_DATA] [DATE];"
type textarea "Rates tested in TP+ Sep 2025; tp+ audit PROP CODE 89796"
click at [266, 160] on input "[DATE]" at bounding box center [270, 160] width 107 height 9
type input "[DATE]"
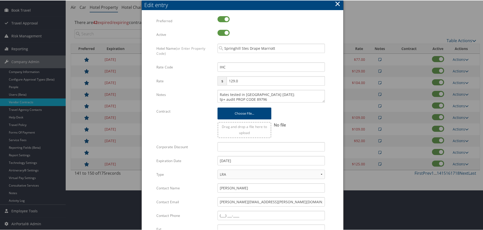
click at [330, 146] on form "Multiple values The selected items contain different values for this input. To …" at bounding box center [242, 154] width 191 height 277
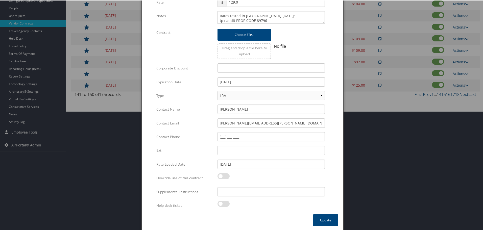
scroll to position [120, 0]
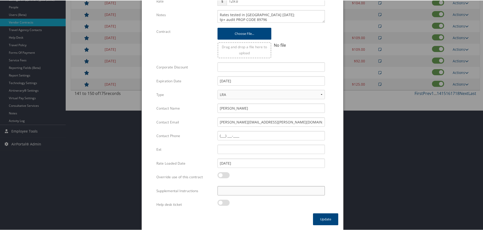
click at [241, 190] on input "Supplemental Instructions" at bounding box center [270, 190] width 107 height 9
paste input "SAB Prop ID -"
paste input "27657"
type input "SAB Prop ID - 27657"
click at [331, 220] on button "Update" at bounding box center [325, 219] width 25 height 12
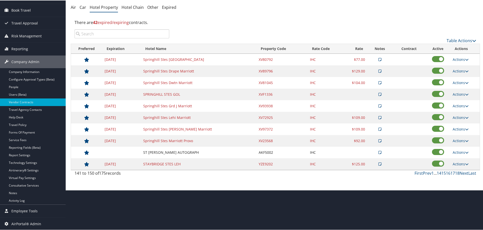
scroll to position [40, 0]
click at [459, 71] on link "Actions" at bounding box center [460, 70] width 16 height 5
click at [459, 85] on link "Edit" at bounding box center [464, 86] width 27 height 9
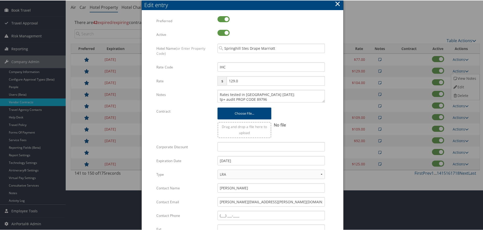
click at [336, 3] on button "×" at bounding box center [338, 3] width 6 height 10
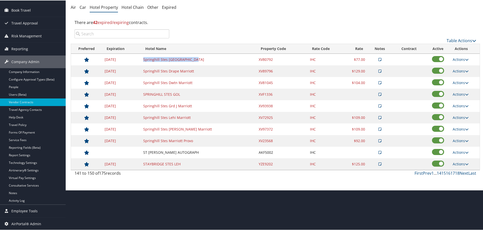
drag, startPoint x: 195, startPoint y: 59, endPoint x: 143, endPoint y: 61, distance: 51.5
click at [143, 60] on td "Springhill Stes Cedar Marriott" at bounding box center [198, 59] width 115 height 12
copy td "Springhill Stes Cedar Marriott"
click at [288, 86] on td "XV81045" at bounding box center [282, 83] width 52 height 12
drag, startPoint x: 457, startPoint y: 79, endPoint x: 458, endPoint y: 82, distance: 2.9
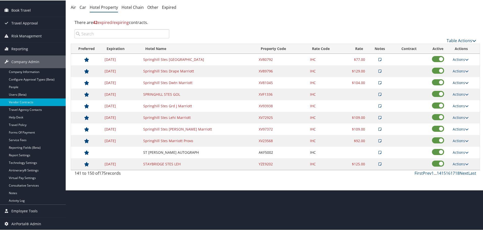
click at [457, 80] on td "Actions View Notes Edit Delete" at bounding box center [465, 83] width 30 height 12
click at [458, 82] on link "Actions" at bounding box center [460, 82] width 16 height 5
click at [457, 99] on link "Edit" at bounding box center [464, 98] width 27 height 9
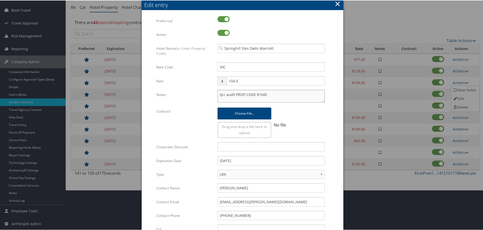
click at [217, 93] on textarea "tp+ audit PROP CODE 81045" at bounding box center [270, 95] width 107 height 13
paste textarea "Rates tested in [GEOGRAPHIC_DATA] [DATE];"
type textarea "Rates tested in TP+ Sep 2025; tp+ audit PROP CODE 81045"
click at [252, 160] on input "[DATE]" at bounding box center [270, 160] width 107 height 9
type input "[DATE]"
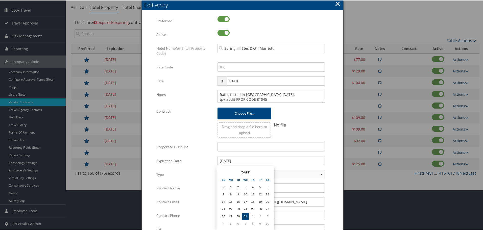
click at [336, 146] on form "Multiple values The selected items contain different values for this input. To …" at bounding box center [242, 154] width 191 height 277
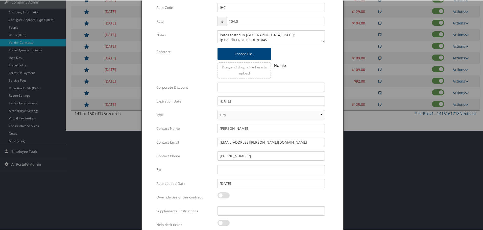
scroll to position [120, 0]
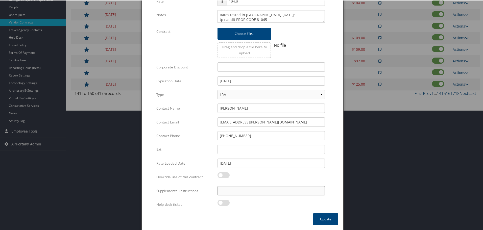
click at [240, 191] on input "Supplemental Instructions" at bounding box center [270, 190] width 107 height 9
paste input "SAB Prop ID -"
paste input "45"
type input "SAB Prop ID - 45"
click at [318, 220] on button "Update" at bounding box center [325, 219] width 25 height 12
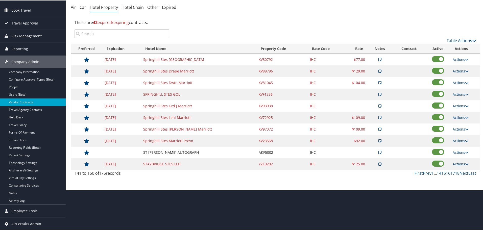
scroll to position [40, 0]
click at [460, 94] on link "Actions" at bounding box center [460, 93] width 16 height 5
click at [462, 107] on link "Edit" at bounding box center [464, 110] width 27 height 9
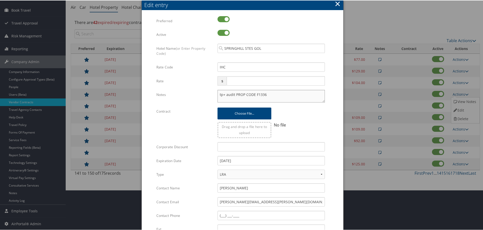
click at [217, 94] on textarea "tp+ audit PROP CODE F1336" at bounding box center [270, 95] width 107 height 13
paste textarea "Rates tested in [GEOGRAPHIC_DATA] [DATE];"
type textarea "Rates tested in TP+ Sep 2025; tp+ audit PROP CODE F1336"
click at [257, 163] on input "[DATE]" at bounding box center [270, 160] width 107 height 9
type input "[DATE]"
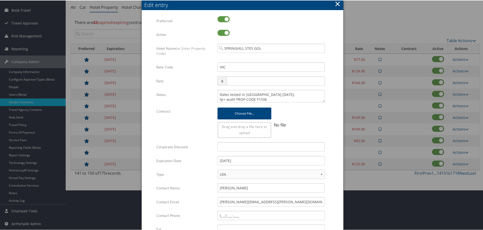
click at [331, 151] on form "Multiple values The selected items contain different values for this input. To …" at bounding box center [242, 154] width 191 height 277
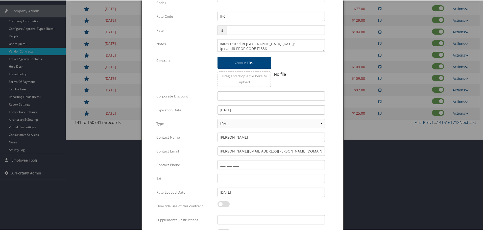
scroll to position [120, 0]
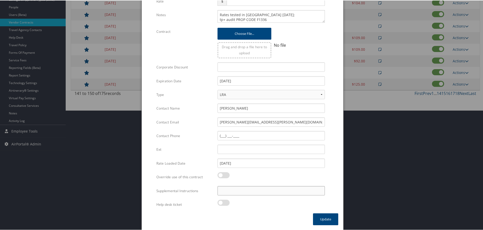
click at [263, 191] on input "Supplemental Instructions" at bounding box center [270, 190] width 107 height 9
paste input "SAB Prop ID -"
paste input "324414"
type input "SAB Prop ID - 324414"
click at [320, 220] on button "Update" at bounding box center [325, 219] width 25 height 12
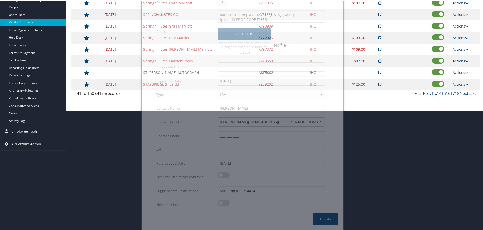
scroll to position [40, 0]
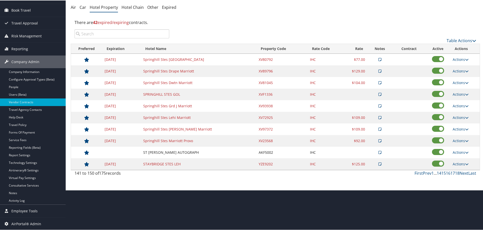
click at [458, 102] on td "Actions View Notes Edit Delete" at bounding box center [465, 106] width 30 height 12
click at [460, 104] on link "Actions" at bounding box center [460, 105] width 16 height 5
click at [462, 121] on link "Edit" at bounding box center [464, 121] width 27 height 9
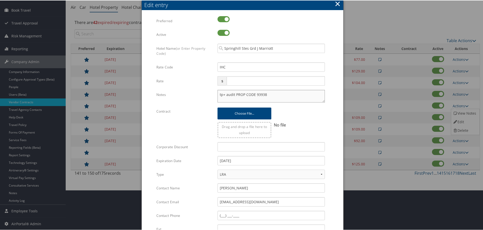
click at [218, 94] on textarea "tp+ audit PROP CODE 93938" at bounding box center [270, 95] width 107 height 13
paste textarea "Rates tested in [GEOGRAPHIC_DATA] [DATE];"
type textarea "Rates tested in TP+ Sep 2025; tp+ audit PROP CODE 93938"
click at [249, 162] on input "[DATE]" at bounding box center [270, 160] width 107 height 9
type input "[DATE]"
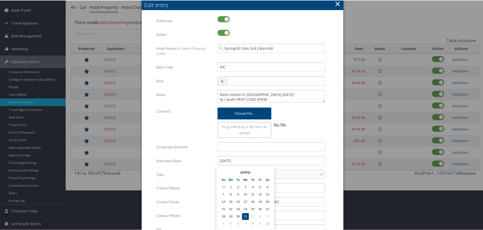
click at [331, 155] on form "Multiple values The selected items contain different values for this input. To …" at bounding box center [242, 154] width 191 height 277
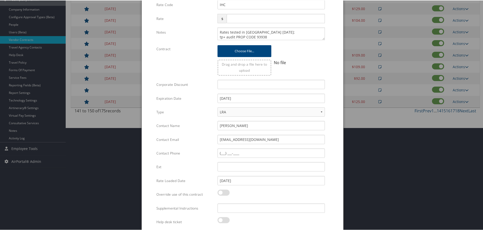
scroll to position [120, 0]
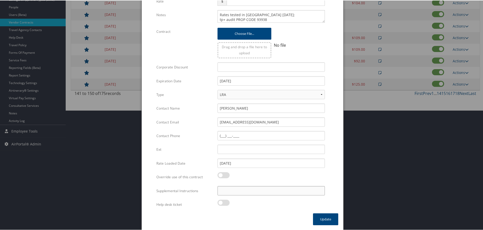
click at [267, 190] on input "Supplemental Instructions" at bounding box center [270, 190] width 107 height 9
paste input "SAB Prop ID -"
paste input "139872"
type input "SAB Prop ID - 139872"
click at [328, 221] on button "Update" at bounding box center [325, 219] width 25 height 12
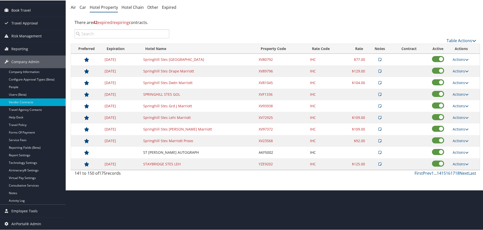
scroll to position [40, 0]
click at [459, 115] on link "Actions" at bounding box center [460, 117] width 16 height 5
click at [464, 133] on link "Edit" at bounding box center [464, 133] width 27 height 9
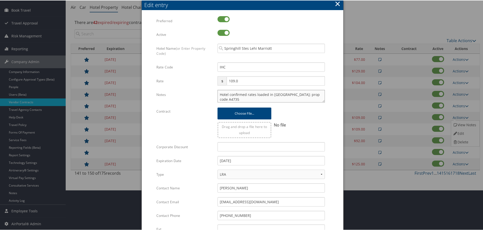
click at [217, 94] on textarea "Hotel confirmed rates loaded in TP+; prop code A4735" at bounding box center [270, 95] width 107 height 13
paste textarea "Rates tested in [GEOGRAPHIC_DATA] [DATE];"
type textarea "Rates tested in TP+ Sep 2025; Hotel confirmed rates loaded in TP+; prop code A4…"
click at [261, 162] on input "[DATE]" at bounding box center [270, 160] width 107 height 9
type input "[DATE]"
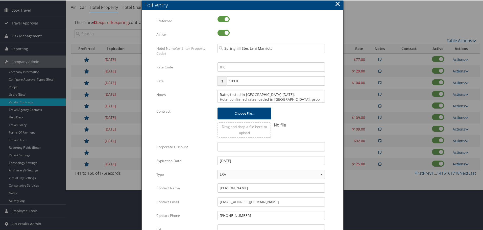
click at [334, 159] on form "Multiple values The selected items contain different values for this input. To …" at bounding box center [242, 154] width 191 height 277
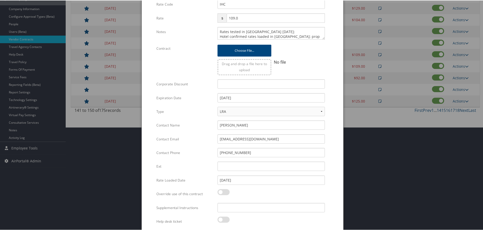
scroll to position [120, 0]
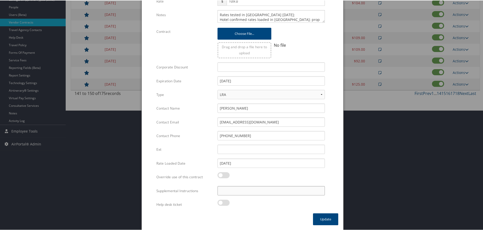
click at [253, 193] on input "Supplemental Instructions" at bounding box center [270, 190] width 107 height 9
paste input "SAB Prop ID -"
paste input "46148"
type input "SAB Prop ID - 46148"
click at [321, 222] on button "Update" at bounding box center [325, 219] width 25 height 12
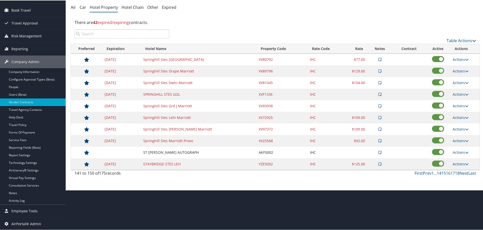
scroll to position [40, 0]
click at [456, 127] on link "Actions" at bounding box center [460, 128] width 16 height 5
click at [462, 142] on link "Edit" at bounding box center [464, 144] width 27 height 9
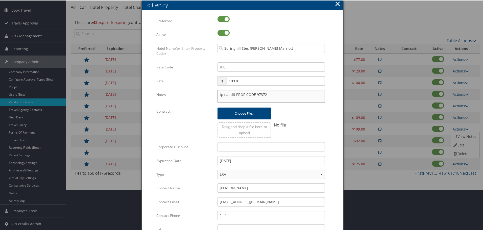
click at [217, 93] on textarea "tp+ audit PROP CODE 97372" at bounding box center [270, 95] width 107 height 13
paste textarea "Rates tested in [GEOGRAPHIC_DATA] [DATE];"
type textarea "Rates tested in TP+ Sep 2025; tp+ audit PROP CODE 97372"
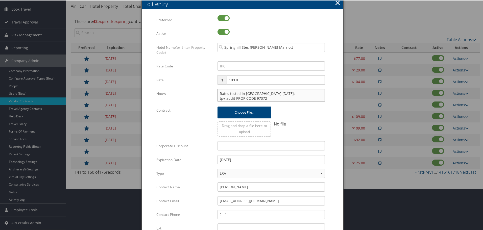
scroll to position [120, 0]
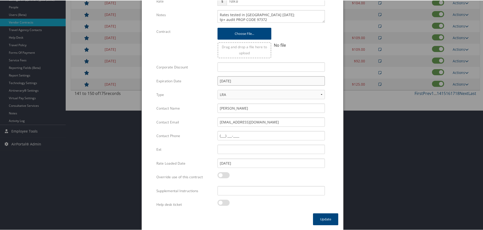
click at [251, 79] on input "[DATE]" at bounding box center [270, 80] width 107 height 9
type input "[DATE]"
click at [329, 89] on form "Multiple values The selected items contain different values for this input. To …" at bounding box center [242, 74] width 191 height 277
click at [268, 189] on input "Supplemental Instructions" at bounding box center [270, 190] width 107 height 9
paste input "SAB Prop ID -"
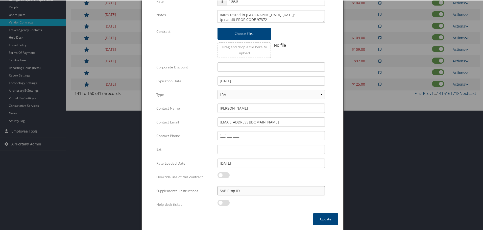
paste input "9213"
type input "SAB Prop ID - 9213"
click at [324, 218] on button "Update" at bounding box center [325, 219] width 25 height 12
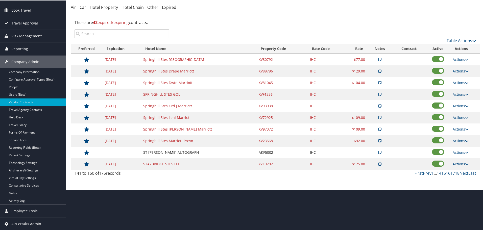
scroll to position [40, 0]
click at [459, 139] on link "Actions" at bounding box center [460, 140] width 16 height 5
click at [461, 156] on link "Edit" at bounding box center [464, 156] width 27 height 9
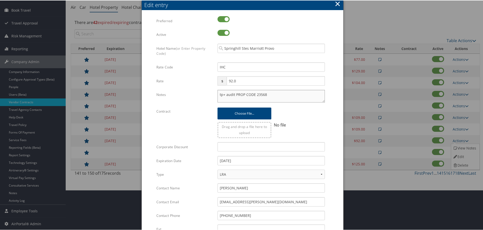
click at [218, 94] on textarea "tp+ audit PROP CODE 23568" at bounding box center [270, 95] width 107 height 13
paste textarea "Rates tested in [GEOGRAPHIC_DATA] [DATE];"
type textarea "Rates tested in TP+ Sep 2025; tp+ audit PROP CODE 23568"
click at [255, 159] on input "[DATE]" at bounding box center [270, 160] width 107 height 9
type input "[DATE]"
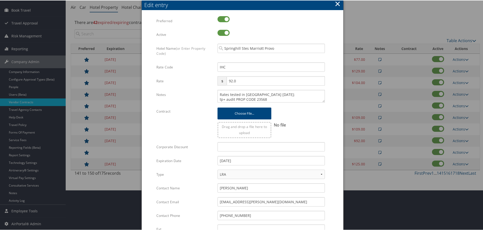
click at [334, 153] on form "Multiple values The selected items contain different values for this input. To …" at bounding box center [242, 154] width 191 height 277
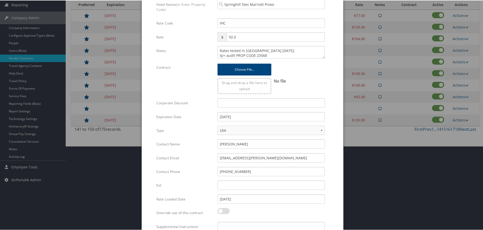
scroll to position [120, 0]
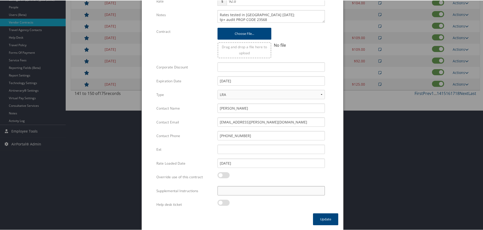
click at [256, 189] on input "Supplemental Instructions" at bounding box center [270, 190] width 107 height 9
paste input "SAB Prop ID -"
paste input "53701"
type input "SAB Prop ID - 53701"
drag, startPoint x: 319, startPoint y: 218, endPoint x: 282, endPoint y: 216, distance: 37.4
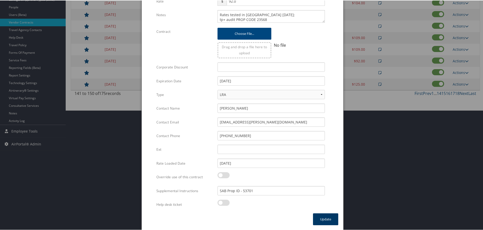
click at [319, 218] on button "Update" at bounding box center [325, 219] width 25 height 12
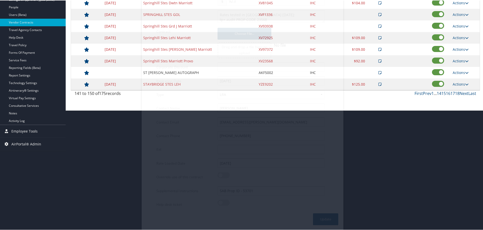
scroll to position [40, 0]
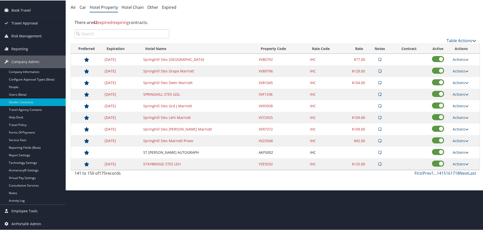
click at [459, 151] on link "Actions" at bounding box center [460, 151] width 16 height 5
click at [463, 168] on link "Edit" at bounding box center [464, 168] width 27 height 9
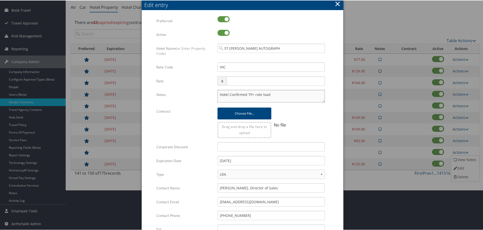
click at [219, 95] on textarea "Hotel Confirmed TP+ rate load" at bounding box center [270, 95] width 107 height 13
paste textarea "Rates tested in [GEOGRAPHIC_DATA] [DATE];"
type textarea "Rates tested in TP+ Sep 2025; Hotel Confirmed TP+ rate load"
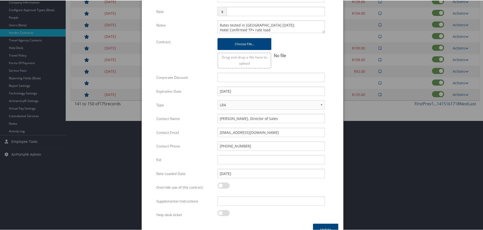
scroll to position [120, 0]
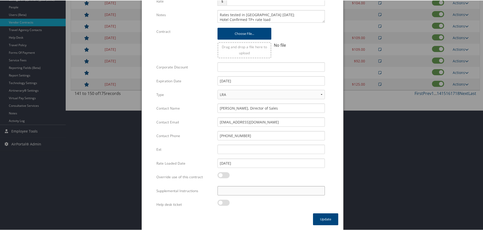
click at [250, 189] on input "Supplemental Instructions" at bounding box center [270, 190] width 107 height 9
paste input "SAB Prop ID -"
paste input "316021"
type input "SAB Prop ID - 316021"
click at [321, 220] on button "Update" at bounding box center [325, 219] width 25 height 12
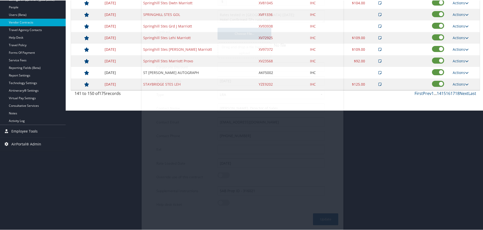
scroll to position [40, 0]
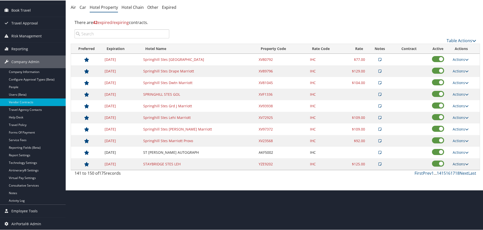
click at [460, 161] on link "Actions" at bounding box center [460, 163] width 16 height 5
click at [459, 178] on link "Edit" at bounding box center [464, 179] width 27 height 9
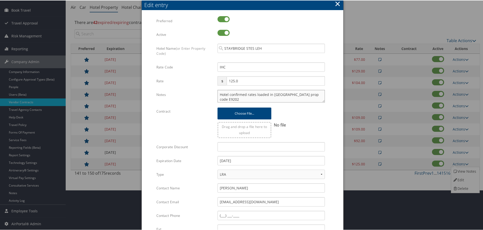
click at [219, 93] on textarea "Hotel confirmed rates loaded in TP+ prop code E9202" at bounding box center [270, 95] width 107 height 13
paste textarea "Rates tested in [GEOGRAPHIC_DATA] [DATE];"
type textarea "Rates tested in TP+ Sep 2025; Hotel confirmed rates loaded in TP+ prop code E92…"
click at [265, 164] on input "[DATE]" at bounding box center [270, 160] width 107 height 9
type input "[DATE]"
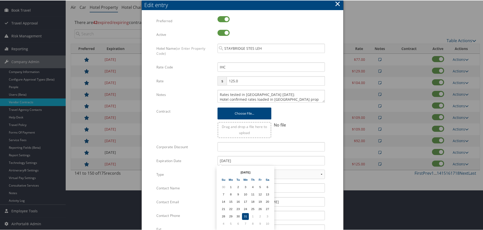
click at [333, 168] on form "Multiple values The selected items contain different values for this input. To …" at bounding box center [242, 154] width 191 height 277
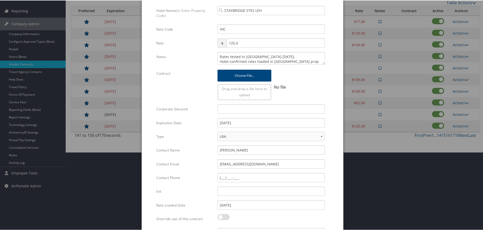
scroll to position [120, 0]
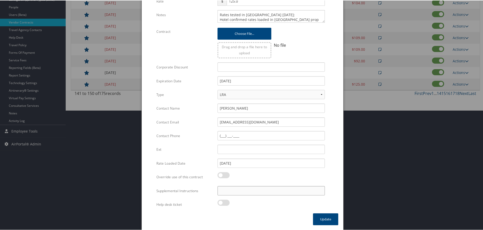
click at [253, 194] on input "Supplemental Instructions" at bounding box center [270, 190] width 107 height 9
paste input "SAB Prop ID -"
paste input "323811"
type input "SAB Prop ID - 323811"
click at [325, 217] on button "Update" at bounding box center [325, 219] width 25 height 12
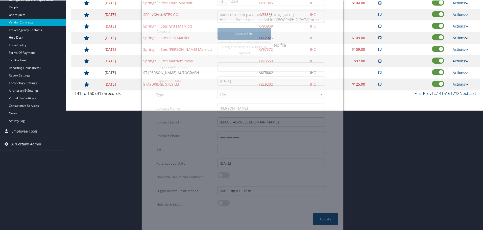
scroll to position [40, 0]
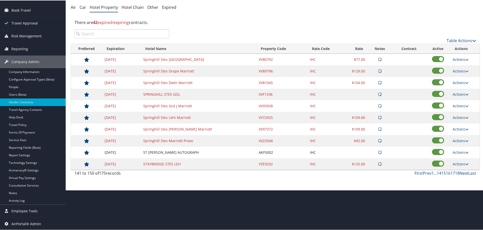
click at [463, 172] on link "Next" at bounding box center [463, 173] width 9 height 6
click at [457, 59] on link "Actions" at bounding box center [460, 59] width 16 height 5
click at [466, 74] on link "Edit" at bounding box center [464, 75] width 27 height 9
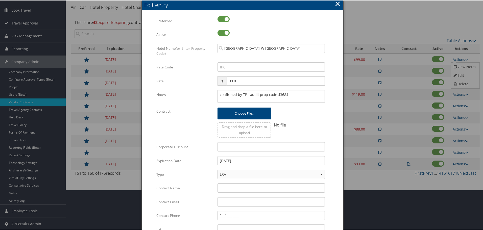
click at [216, 95] on div "confirmed by TP+ audit prop code 43684 Multiple values The selected items conta…" at bounding box center [271, 97] width 115 height 17
click at [217, 95] on textarea "confirmed by TP+ audit prop code 43684" at bounding box center [270, 95] width 107 height 13
paste textarea "Rates tested in [GEOGRAPHIC_DATA] [DATE];"
type textarea "Rates tested in TP+ Sep 2025; confirmed by TP+ audit prop code 43684"
click at [253, 164] on input "[DATE]" at bounding box center [270, 160] width 107 height 9
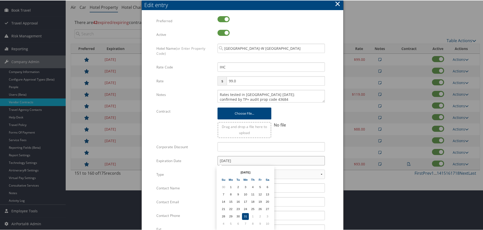
type input "[DATE]"
click at [338, 149] on div "Multiple values The selected items contain different values for this input. To …" at bounding box center [242, 152] width 201 height 282
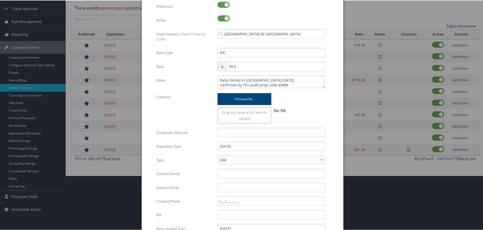
scroll to position [120, 0]
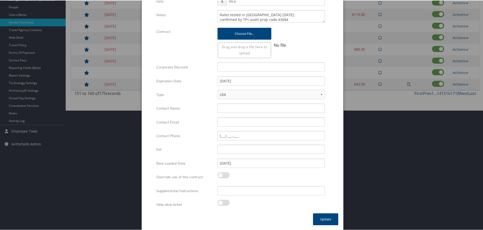
click at [255, 196] on div "Multiple values The selected items contain different values for this input. To …" at bounding box center [271, 192] width 115 height 13
click at [254, 190] on input "Supplemental Instructions" at bounding box center [270, 190] width 107 height 9
paste input "SAB Prop ID -"
paste input "72312"
type input "SAB Prop ID - 72312"
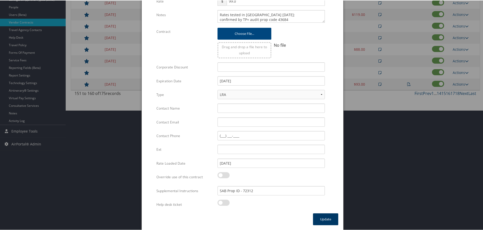
click at [325, 220] on button "Update" at bounding box center [325, 219] width 25 height 12
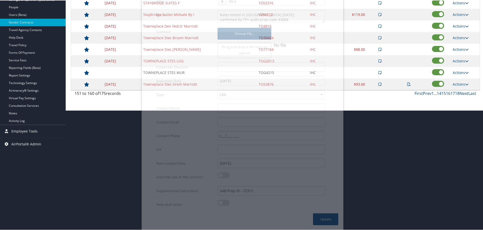
scroll to position [40, 0]
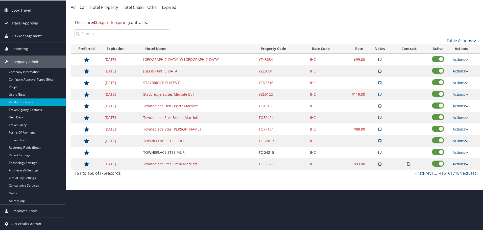
click at [459, 72] on link "Actions" at bounding box center [460, 70] width 16 height 5
click at [462, 85] on link "Edit" at bounding box center [464, 86] width 27 height 9
select select "NLRA"
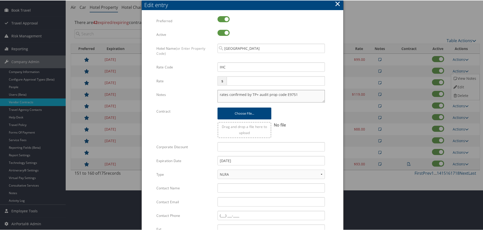
click at [217, 95] on textarea "rates confirmed by TP+ audit prop code E9751" at bounding box center [270, 95] width 107 height 13
paste textarea "Rates tested in [GEOGRAPHIC_DATA] [DATE];"
type textarea "Rates tested in TP+ Sep 2025; rates confirmed by TP+ audit prop code E9751"
click at [251, 162] on input "[DATE]" at bounding box center [270, 160] width 107 height 9
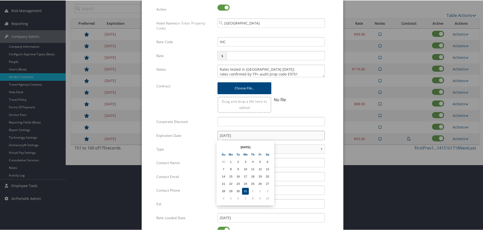
type input "[DATE]"
click at [332, 147] on form "Multiple values The selected items contain different values for this input. To …" at bounding box center [242, 128] width 191 height 277
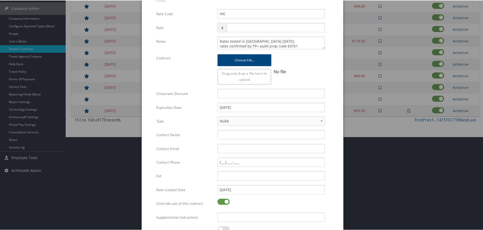
scroll to position [120, 0]
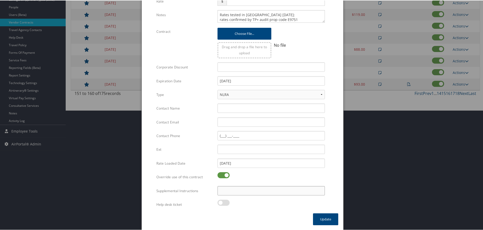
click at [261, 193] on input "Supplemental Instructions" at bounding box center [270, 190] width 107 height 9
paste input "SAB Prop ID -"
paste input "323215"
type input "SAB Prop ID - 323215"
click at [320, 220] on button "Update" at bounding box center [325, 219] width 25 height 12
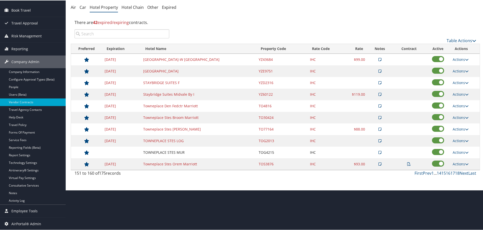
scroll to position [40, 0]
click at [457, 83] on link "Actions" at bounding box center [460, 82] width 16 height 5
click at [458, 95] on link "Edit" at bounding box center [464, 98] width 27 height 9
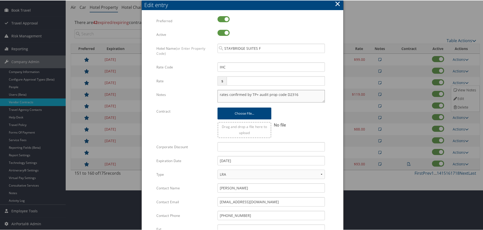
click at [218, 92] on textarea "rates confirmed by TP+ audit prop code D2316" at bounding box center [270, 95] width 107 height 13
paste textarea "Rates tested in [GEOGRAPHIC_DATA] [DATE];"
type textarea "Rates tested in TP+ Sep 2025; rates confirmed by TP+ audit prop code D2316"
click at [251, 163] on input "[DATE]" at bounding box center [270, 160] width 107 height 9
type input "[DATE]"
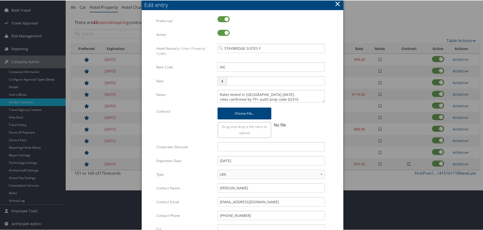
click at [334, 159] on form "Multiple values The selected items contain different values for this input. To …" at bounding box center [242, 154] width 191 height 277
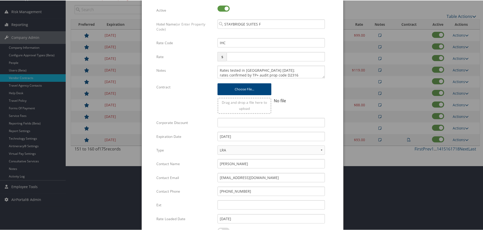
scroll to position [120, 0]
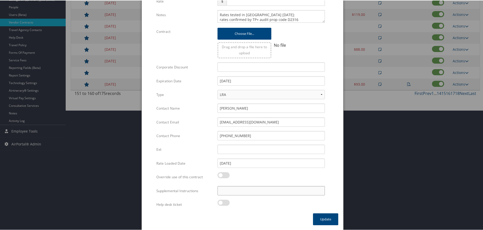
click at [263, 193] on input "Supplemental Instructions" at bounding box center [270, 190] width 107 height 9
paste input "SAB Prop ID -"
paste input "314164"
type input "SAB Prop ID - 314164"
click at [324, 217] on button "Update" at bounding box center [325, 219] width 25 height 12
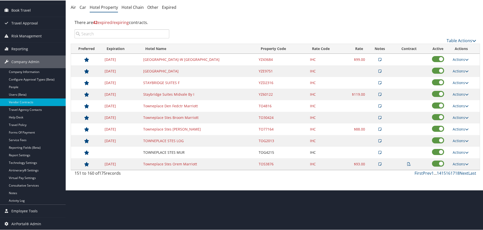
scroll to position [40, 0]
click at [460, 94] on link "Actions" at bounding box center [460, 93] width 16 height 5
click at [462, 108] on link "Edit" at bounding box center [464, 110] width 27 height 9
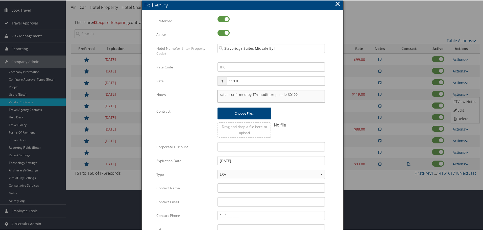
click at [218, 95] on textarea "rates confirmed by TP+ audit prop code 60122" at bounding box center [270, 95] width 107 height 13
paste textarea "Rates tested in [GEOGRAPHIC_DATA] [DATE];"
type textarea "Rates tested in TP+ Sep 2025; rates confirmed by TP+ audit prop code 60122"
click at [244, 163] on input "[DATE]" at bounding box center [270, 160] width 107 height 9
type input "[DATE]"
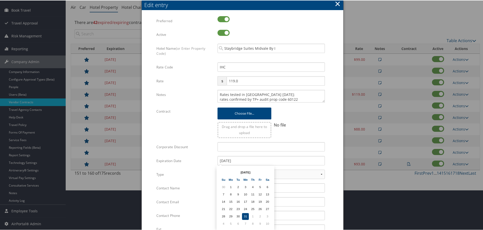
click at [335, 163] on form "Multiple values The selected items contain different values for this input. To …" at bounding box center [242, 154] width 191 height 277
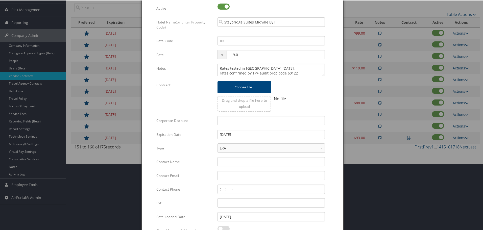
scroll to position [120, 0]
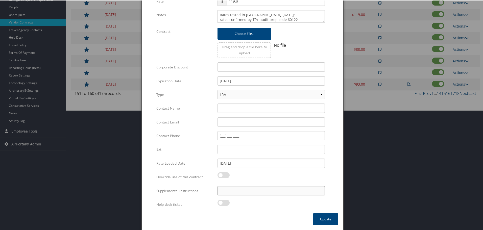
click at [256, 195] on div "Multiple values The selected items contain different values for this input. To …" at bounding box center [271, 192] width 115 height 13
paste input "SAB Prop ID -"
paste input "186444"
type input "SAB Prop ID - 186444"
click at [324, 215] on button "Update" at bounding box center [325, 219] width 25 height 12
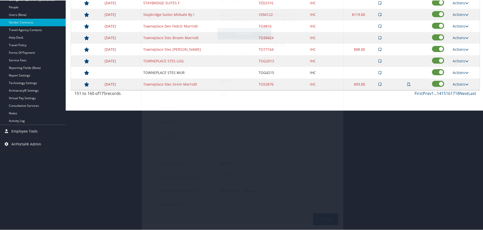
scroll to position [40, 0]
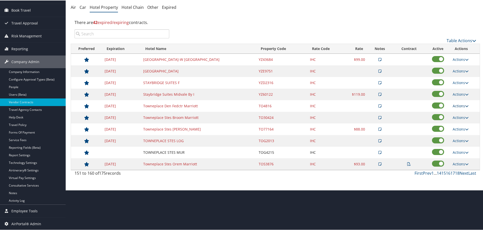
click at [463, 105] on link "Actions" at bounding box center [460, 105] width 16 height 5
click at [461, 121] on link "Edit" at bounding box center [464, 121] width 27 height 9
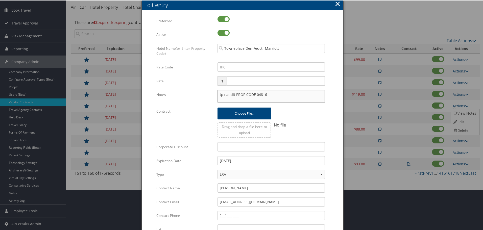
click at [217, 94] on textarea "tp+ audit PROP CODE 04816" at bounding box center [270, 95] width 107 height 13
paste textarea "Rates tested in [GEOGRAPHIC_DATA] [DATE];"
type textarea "Rates tested in TP+ Sep 2025; tp+ audit PROP CODE 04816"
click at [248, 165] on input "[DATE]" at bounding box center [270, 160] width 107 height 9
type input "[DATE]"
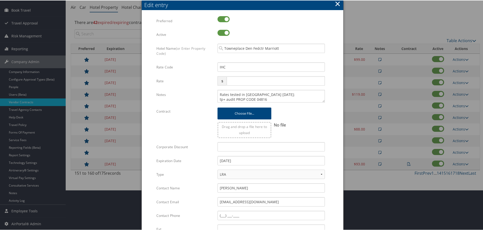
click at [332, 161] on form "Multiple values The selected items contain different values for this input. To …" at bounding box center [242, 154] width 191 height 277
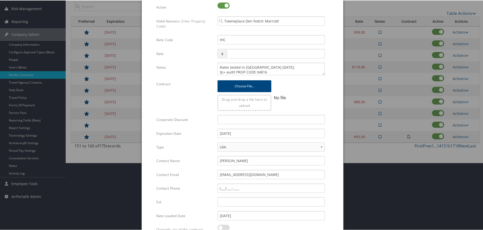
scroll to position [120, 0]
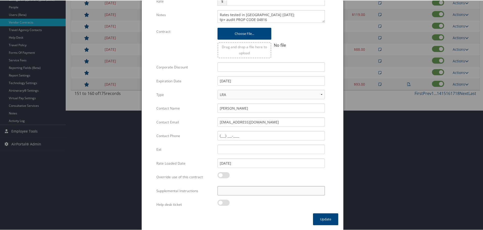
click at [256, 186] on input "Supplemental Instructions" at bounding box center [270, 190] width 107 height 9
paste input "SAB Prop ID -"
paste input "45883"
type input "SAB Prop ID - 45883"
click at [322, 218] on button "Update" at bounding box center [325, 219] width 25 height 12
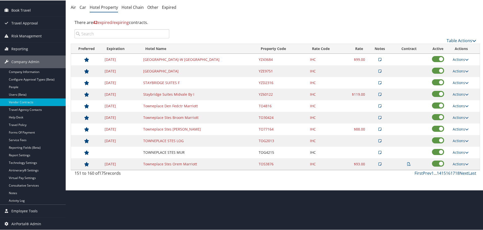
scroll to position [40, 0]
click at [457, 116] on link "Actions" at bounding box center [460, 117] width 16 height 5
click at [460, 132] on link "Edit" at bounding box center [464, 133] width 27 height 9
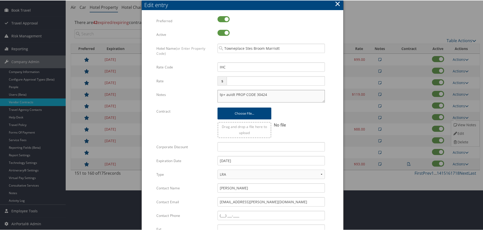
click at [217, 95] on textarea "tp+ auidt PROP CODE 30424" at bounding box center [270, 95] width 107 height 13
paste textarea "Rates tested in [GEOGRAPHIC_DATA] [DATE];"
type textarea "Rates tested in TP+ Sep 2025; tp+ auidt PROP CODE 30424"
click at [242, 160] on input "[DATE]" at bounding box center [270, 160] width 107 height 9
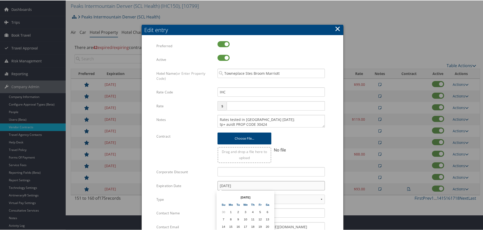
scroll to position [15, 0]
type input "[DATE]"
click at [331, 173] on form "Multiple values The selected items contain different values for this input. To …" at bounding box center [242, 179] width 191 height 277
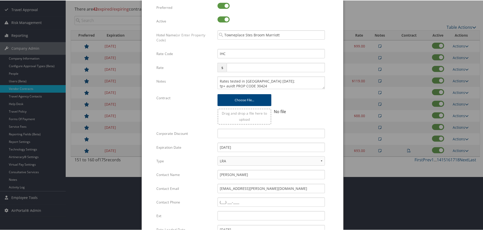
scroll to position [120, 0]
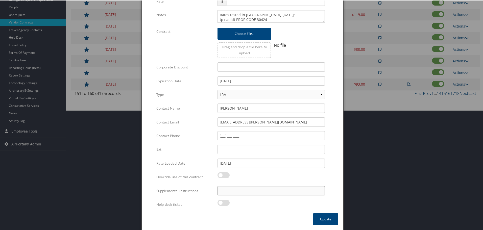
click at [281, 188] on input "Supplemental Instructions" at bounding box center [270, 190] width 107 height 9
paste input "SAB Prop ID -"
paste input "55309"
type input "SAB Prop ID - 55309"
click at [320, 216] on button "Update" at bounding box center [325, 219] width 25 height 12
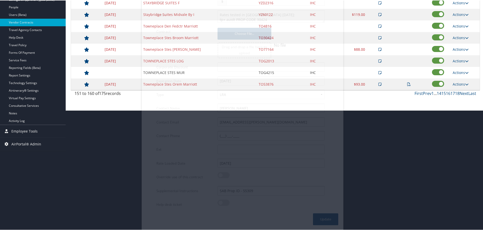
scroll to position [40, 0]
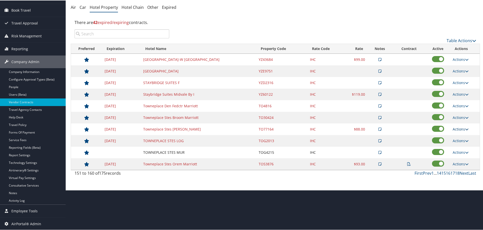
click at [455, 129] on link "Actions" at bounding box center [460, 128] width 16 height 5
click at [461, 142] on link "Edit" at bounding box center [464, 144] width 27 height 9
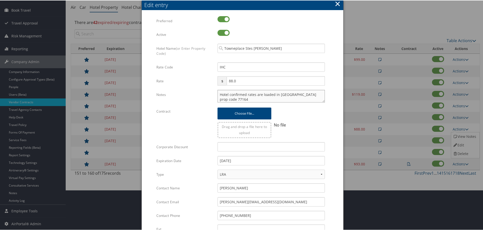
click at [217, 94] on textarea "Hotel confirmed rates are loaded in TP+ prop code 77164" at bounding box center [270, 95] width 107 height 13
paste textarea "Rates tested in [GEOGRAPHIC_DATA] [DATE];"
type textarea "Rates tested in TP+ Sep 2025; Hotel confirmed rates are loaded in TP+ prop code…"
click at [255, 162] on input "[DATE]" at bounding box center [270, 160] width 107 height 9
type input "[DATE]"
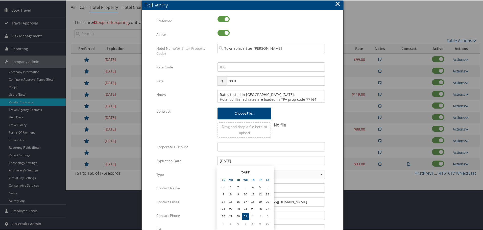
click at [337, 161] on div "Multiple values The selected items contain different values for this input. To …" at bounding box center [242, 152] width 201 height 282
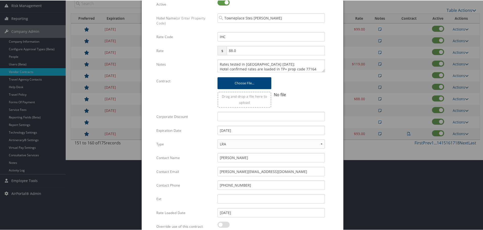
scroll to position [120, 0]
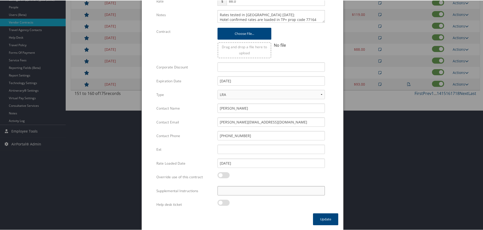
click at [257, 191] on input "Supplemental Instructions" at bounding box center [270, 190] width 107 height 9
paste input "SAB Prop ID -"
paste input "41159"
type input "SAB Prop ID - 41159"
click at [324, 218] on button "Update" at bounding box center [325, 219] width 25 height 12
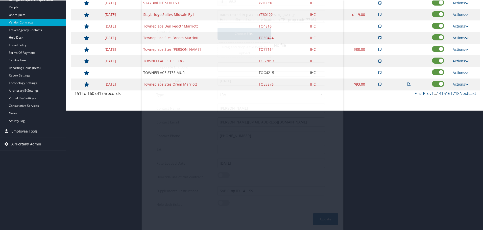
scroll to position [40, 0]
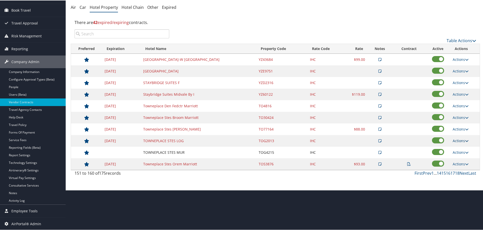
click at [459, 140] on link "Actions" at bounding box center [460, 140] width 16 height 5
click at [459, 156] on link "Edit" at bounding box center [464, 156] width 27 height 9
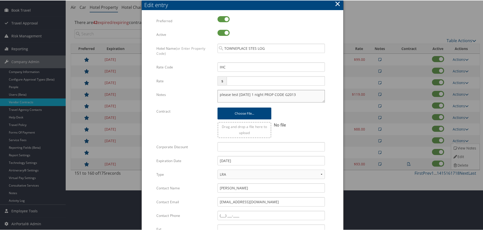
click at [217, 95] on textarea "please test oct 31 1 night PROP CODE G2013" at bounding box center [270, 95] width 107 height 13
paste textarea "Rates tested in [GEOGRAPHIC_DATA] [DATE];"
type textarea "Rates tested in TP+ Sep 2025; please test oct 31 1 night PROP CODE G2013"
click at [247, 162] on input "[DATE]" at bounding box center [270, 160] width 107 height 9
type input "[DATE]"
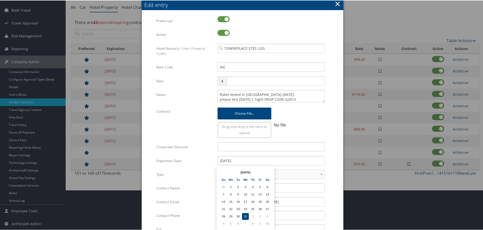
click at [336, 158] on form "Multiple values The selected items contain different values for this input. To …" at bounding box center [242, 154] width 191 height 277
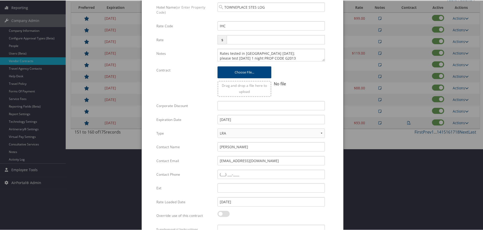
scroll to position [120, 0]
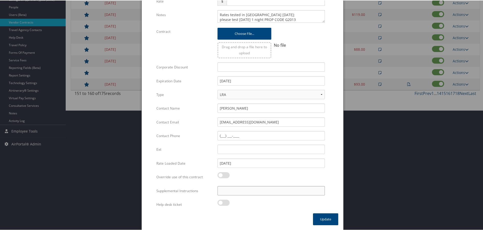
click at [276, 191] on input "Supplemental Instructions" at bounding box center [270, 190] width 107 height 9
paste input "SAB Prop ID -"
paste input "389160"
type input "SAB Prop ID - 389160"
click at [327, 218] on button "Update" at bounding box center [325, 219] width 25 height 12
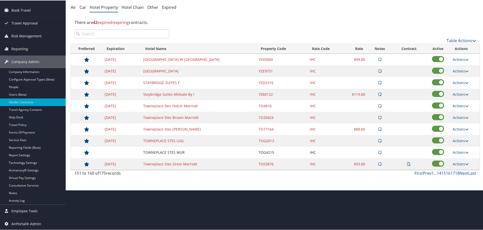
scroll to position [40, 0]
click at [461, 151] on link "Actions" at bounding box center [460, 151] width 16 height 5
click at [460, 166] on link "Edit" at bounding box center [464, 168] width 27 height 9
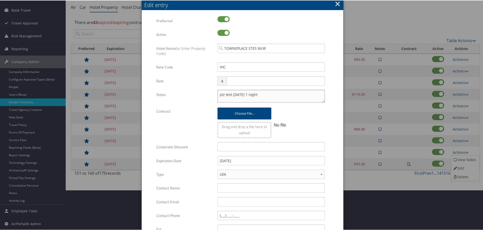
click at [218, 94] on textarea "plz test 31 oct 1 night" at bounding box center [270, 95] width 107 height 13
paste textarea "Rates tested in [GEOGRAPHIC_DATA] [DATE];"
type textarea "Rates tested in TP+ Sep 2025; plz test 31 oct 1 night"
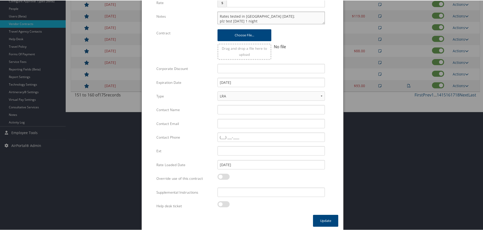
scroll to position [120, 0]
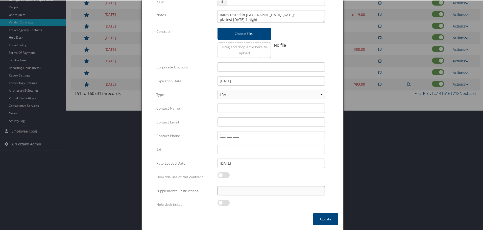
click at [248, 193] on input "Supplemental Instructions" at bounding box center [270, 190] width 107 height 9
paste input "SAB Prop ID -"
paste input "390241"
type input "SAB Prop ID - 390241"
click at [321, 218] on button "Update" at bounding box center [325, 219] width 25 height 12
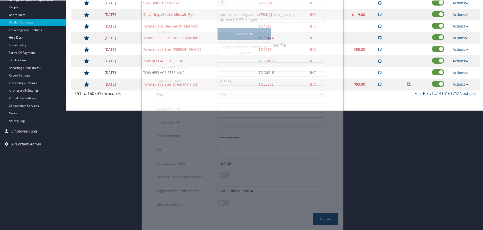
scroll to position [40, 0]
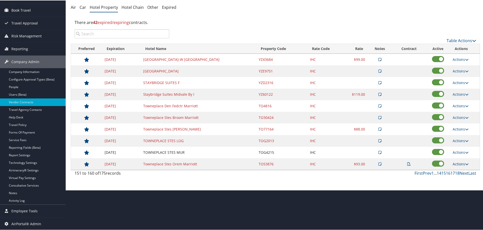
click at [454, 163] on link "Actions" at bounding box center [460, 163] width 16 height 5
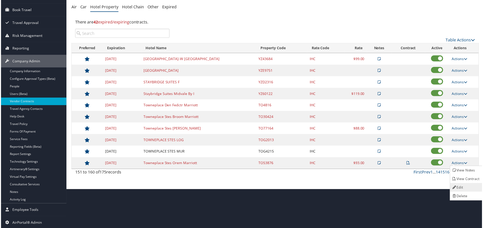
click at [459, 184] on link "Edit" at bounding box center [467, 188] width 32 height 9
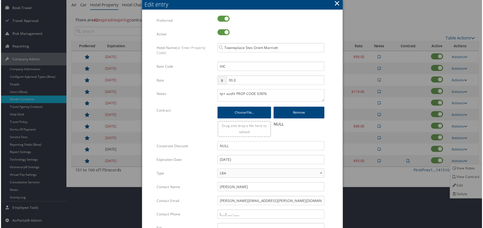
click at [217, 93] on div "tp+ audit PROP CODE 53876 Multiple values The selected items contain different …" at bounding box center [271, 97] width 115 height 17
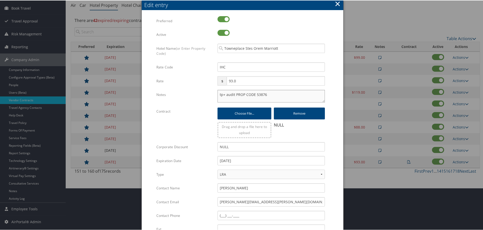
click at [218, 94] on textarea "tp+ audit PROP CODE 53876" at bounding box center [270, 95] width 107 height 13
paste textarea "Rates tested in [GEOGRAPHIC_DATA] [DATE];"
type textarea "Rates tested in TP+ Sep 2025; tp+ audit PROP CODE 53876"
click at [257, 159] on input "[DATE]" at bounding box center [270, 160] width 107 height 9
type input "[DATE]"
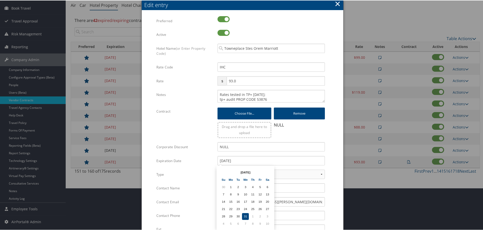
click at [329, 161] on form "Multiple values The selected items contain different values for this input. To …" at bounding box center [242, 154] width 191 height 277
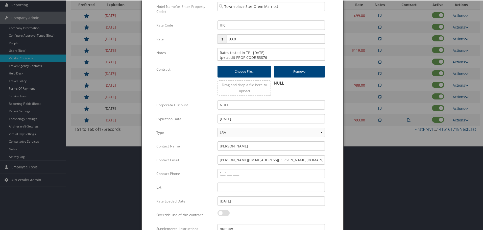
scroll to position [122, 0]
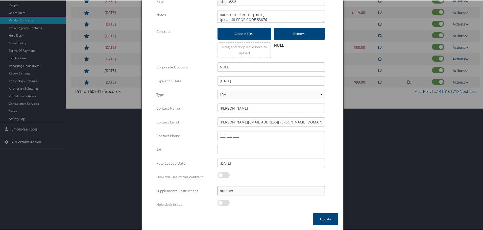
click at [271, 193] on input "number" at bounding box center [270, 190] width 107 height 9
paste input "SAB Prop ID -"
paste input "127016"
type input "SAB Prop ID - 127016; number"
click at [327, 218] on button "Update" at bounding box center [325, 219] width 25 height 12
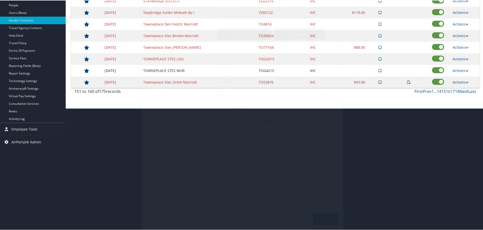
scroll to position [40, 0]
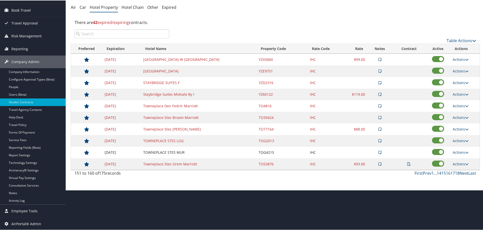
click at [461, 172] on link "Next" at bounding box center [463, 173] width 9 height 6
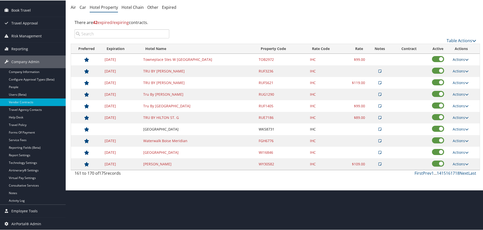
click at [457, 57] on link "Actions" at bounding box center [460, 59] width 16 height 5
click at [458, 66] on link "Edit" at bounding box center [460, 66] width 19 height 9
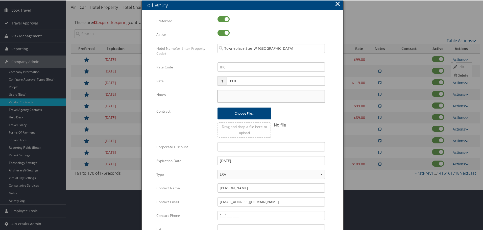
click at [223, 93] on textarea "Notes" at bounding box center [270, 95] width 107 height 13
paste textarea "Rates tested in [GEOGRAPHIC_DATA] [DATE];"
type textarea "Rates tested in [GEOGRAPHIC_DATA] [DATE];"
click at [245, 165] on div "12/31/2024 Multiple values The selected items contain different values for this…" at bounding box center [271, 162] width 115 height 13
click at [247, 160] on input "[DATE]" at bounding box center [270, 160] width 107 height 9
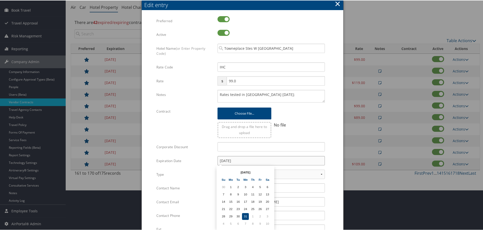
type input "[DATE]"
click at [330, 152] on form "Multiple values The selected items contain different values for this input. To …" at bounding box center [242, 154] width 191 height 277
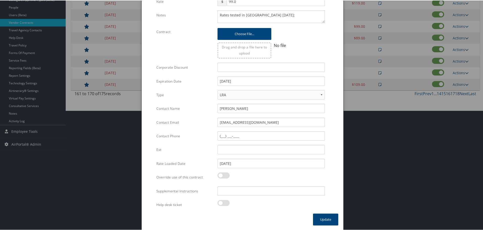
scroll to position [120, 0]
click at [264, 189] on input "Supplemental Instructions" at bounding box center [270, 190] width 107 height 9
paste input "SAB Prop ID -"
paste input "282287"
type input "SAB Prop ID - 282287"
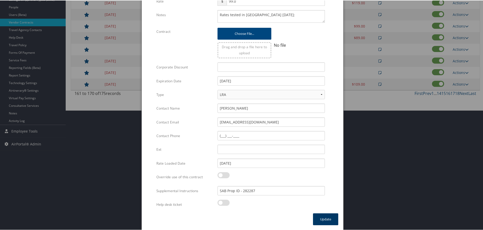
click at [316, 219] on button "Update" at bounding box center [325, 219] width 25 height 12
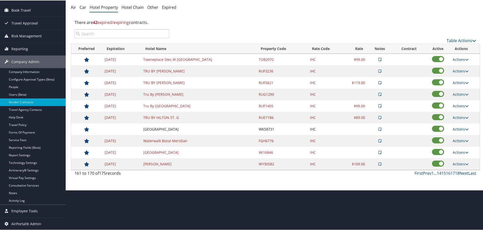
scroll to position [40, 0]
click at [455, 69] on link "Actions" at bounding box center [460, 70] width 16 height 5
click at [461, 86] on link "Edit" at bounding box center [464, 86] width 27 height 9
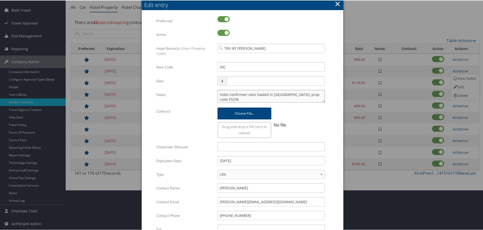
click at [217, 94] on textarea "hotel confirmed rates loaded in TP+; prop code F3236" at bounding box center [270, 95] width 107 height 13
paste textarea "Rates tested in [GEOGRAPHIC_DATA] [DATE];"
type textarea "Rates tested in TP+ Sep 2025; hotel confirmed rates loaded in TP+; prop code F3…"
click at [254, 158] on input "[DATE]" at bounding box center [270, 160] width 107 height 9
type input "[DATE]"
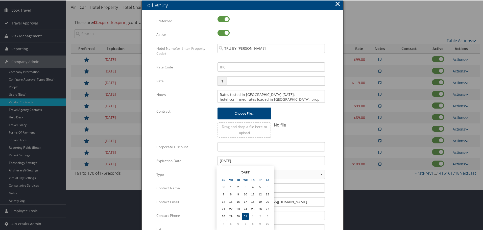
click at [331, 158] on form "Multiple values The selected items contain different values for this input. To …" at bounding box center [242, 154] width 191 height 277
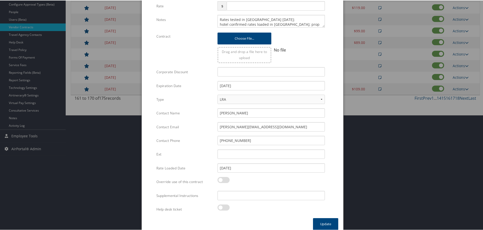
scroll to position [120, 0]
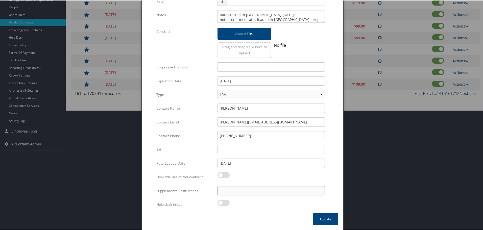
click at [256, 190] on input "Supplemental Instructions" at bounding box center [270, 190] width 107 height 9
paste input "SAB Prop ID -"
paste input "325969"
type input "SAB Prop ID - 325969"
click at [320, 218] on button "Update" at bounding box center [325, 219] width 25 height 12
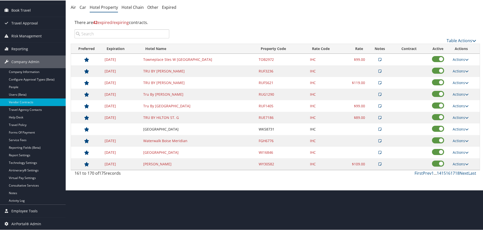
scroll to position [40, 0]
click at [459, 83] on link "Actions" at bounding box center [460, 82] width 16 height 5
click at [462, 97] on link "Edit" at bounding box center [464, 98] width 27 height 9
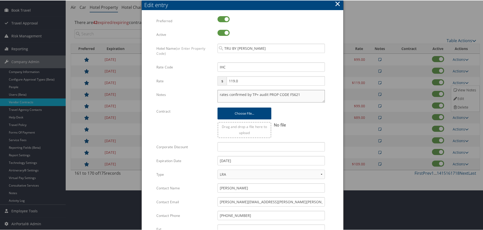
click at [218, 92] on textarea "rates confirmed by TP+ audit PROP CODE F5621" at bounding box center [270, 95] width 107 height 13
paste textarea "Rates tested in [GEOGRAPHIC_DATA] [DATE];"
type textarea "Rates tested in TP+ Sep 2025; rates confirmed by TP+ audit PROP CODE F5621"
click at [268, 161] on input "[DATE]" at bounding box center [270, 160] width 107 height 9
type input "[DATE]"
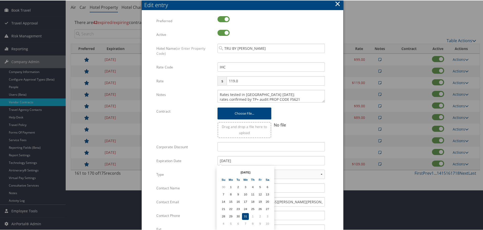
click at [331, 156] on form "Multiple values The selected items contain different values for this input. To …" at bounding box center [242, 154] width 191 height 277
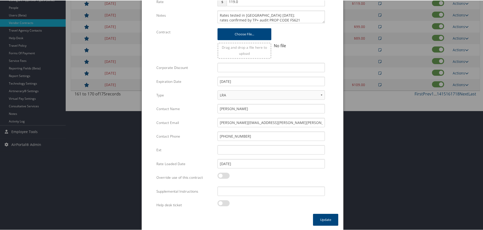
scroll to position [120, 0]
click at [241, 189] on input "Supplemental Instructions" at bounding box center [270, 190] width 107 height 9
paste input "SAB Prop ID -"
paste input "328258"
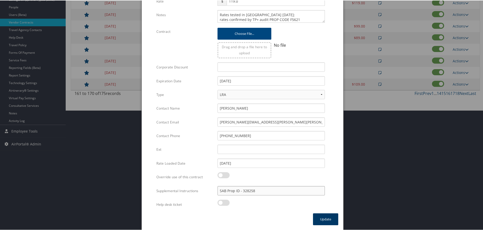
type input "SAB Prop ID - 328258"
click at [323, 218] on button "Update" at bounding box center [325, 219] width 25 height 12
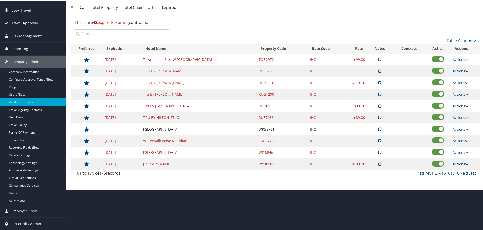
scroll to position [40, 0]
click at [460, 94] on link "Actions" at bounding box center [460, 93] width 16 height 5
click at [465, 108] on link "Edit" at bounding box center [464, 110] width 27 height 9
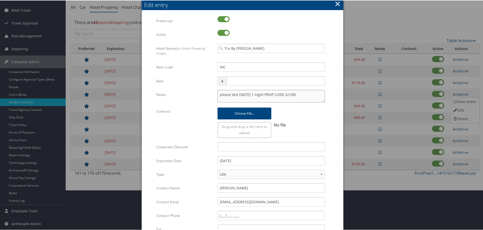
click at [217, 94] on textarea "please test oct 31 1 night PROP CODE G1290" at bounding box center [270, 95] width 107 height 13
paste textarea "Rates tested in [GEOGRAPHIC_DATA] [DATE];"
type textarea "Rates tested in TP+ Sep 2025; please test oct 31 1 night PROP CODE G1290"
click at [273, 162] on input "[DATE]" at bounding box center [270, 160] width 107 height 9
type input "[DATE]"
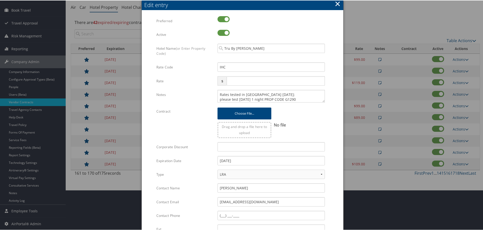
click at [336, 159] on form "Multiple values The selected items contain different values for this input. To …" at bounding box center [242, 154] width 191 height 277
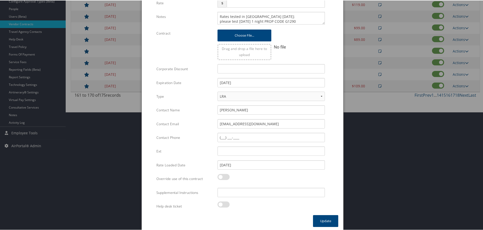
scroll to position [120, 0]
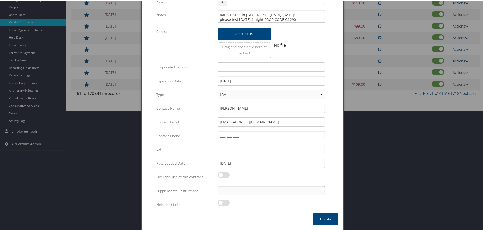
click at [250, 189] on input "Supplemental Instructions" at bounding box center [270, 190] width 107 height 9
paste input "SAB Prop ID -"
paste input "388360"
type input "SAB Prop ID - 388360"
click at [326, 215] on button "Update" at bounding box center [325, 219] width 25 height 12
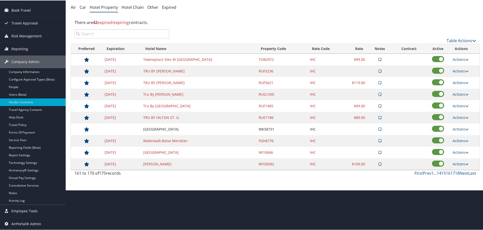
scroll to position [40, 0]
click at [456, 115] on link "Actions" at bounding box center [460, 117] width 16 height 5
click at [460, 132] on link "Edit" at bounding box center [464, 133] width 27 height 9
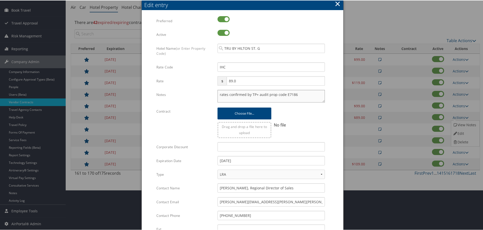
click at [217, 94] on textarea "rates confirmed by TP+ audit prop code E7186" at bounding box center [270, 95] width 107 height 13
paste
type textarea "Rates tested in TP+ Sep 2025; rates confirmed by TP+ audit prop code E7186"
click at [256, 157] on input "[DATE]" at bounding box center [270, 160] width 107 height 9
type input "[DATE]"
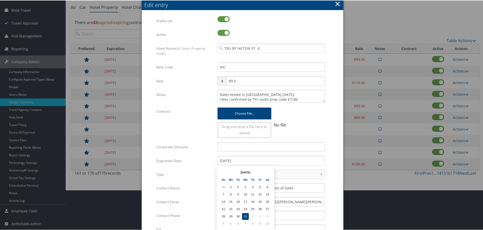
click at [330, 161] on form "Multiple values The selected items contain different values for this input. To …" at bounding box center [242, 154] width 191 height 277
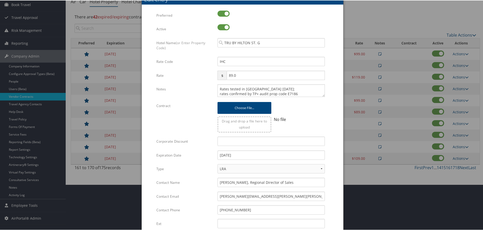
scroll to position [120, 0]
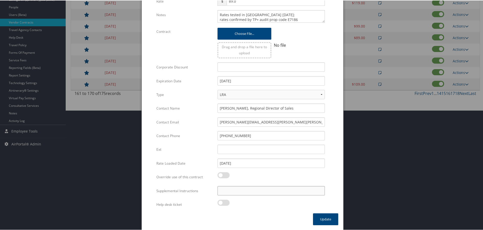
click at [246, 187] on input "Supplemental Instructions" at bounding box center [270, 190] width 107 height 9
type input "SAB Prop ID - 322141"
click at [319, 217] on button "Update" at bounding box center [325, 219] width 25 height 12
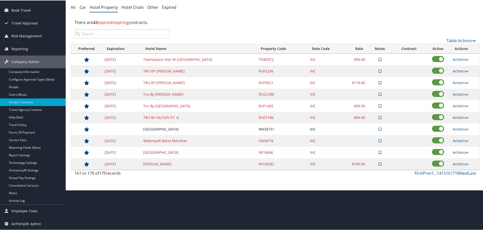
scroll to position [40, 0]
click at [460, 128] on link "Actions" at bounding box center [460, 128] width 16 height 5
click at [462, 143] on link "Edit" at bounding box center [464, 144] width 27 height 9
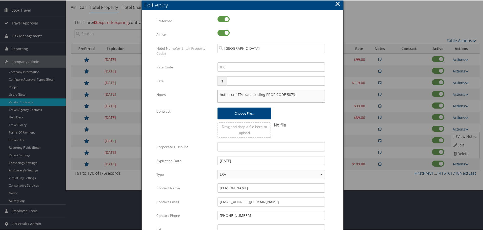
click at [219, 91] on textarea "hotel conf TP+ rate loading PROP CODE 58731" at bounding box center [270, 95] width 107 height 13
type textarea "Rates tested in TP+ Sep 2025; hotel conf TP+ rate loading PROP CODE 58731"
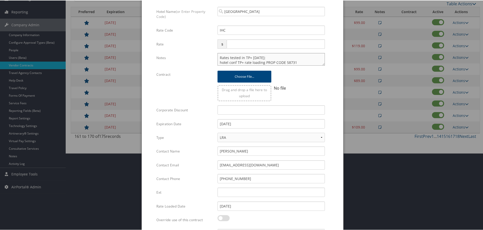
scroll to position [120, 0]
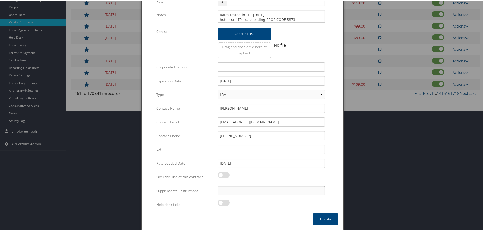
click at [266, 193] on input "Supplemental Instructions" at bounding box center [270, 190] width 107 height 9
type input "SAB Prop ID - 31653"
click at [328, 219] on button "Update" at bounding box center [325, 219] width 25 height 12
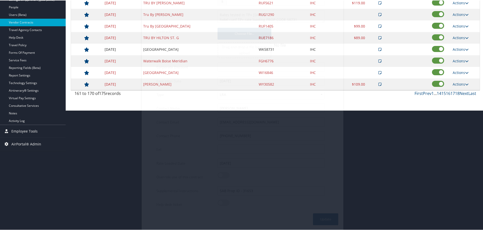
scroll to position [40, 0]
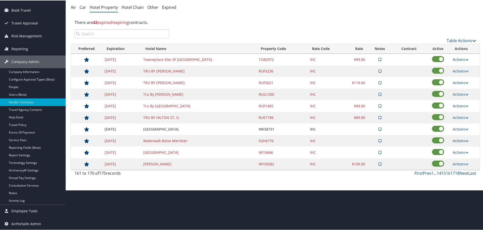
click at [456, 140] on link "Actions" at bounding box center [460, 140] width 16 height 5
click at [458, 154] on link "Edit" at bounding box center [464, 156] width 27 height 9
select select "NLRA"
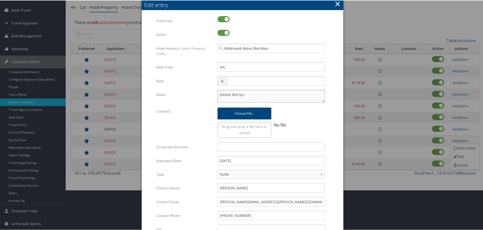
click at [218, 94] on textarea "please test tp+" at bounding box center [270, 95] width 107 height 13
type textarea "Rates tested in TP+ Sep 2025; please test tp+"
click at [266, 161] on input "[DATE]" at bounding box center [270, 160] width 107 height 9
type input "[DATE]"
drag, startPoint x: 332, startPoint y: 154, endPoint x: 327, endPoint y: 155, distance: 5.8
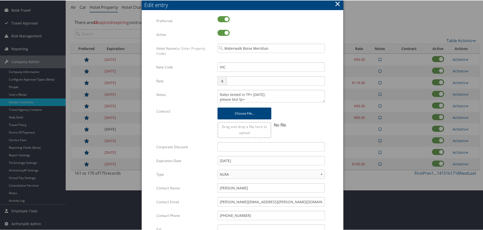
click at [332, 153] on form "Multiple values The selected items contain different values for this input. To …" at bounding box center [242, 154] width 191 height 277
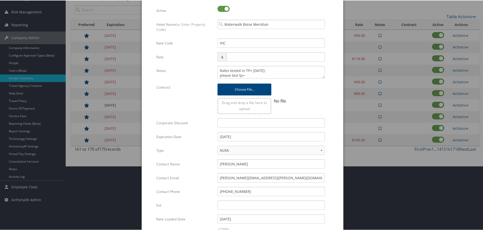
scroll to position [120, 0]
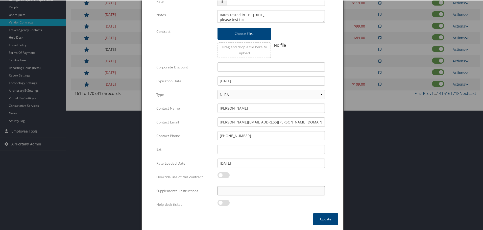
click at [256, 191] on input "Supplemental Instructions" at bounding box center [270, 190] width 107 height 9
type input "SAB Prop ID - 601814"
click at [324, 217] on button "Update" at bounding box center [325, 219] width 25 height 12
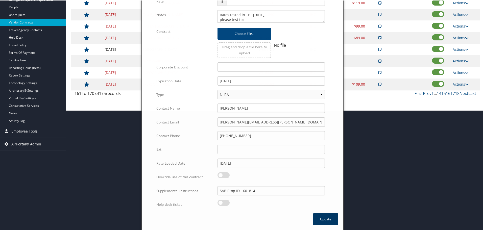
scroll to position [40, 0]
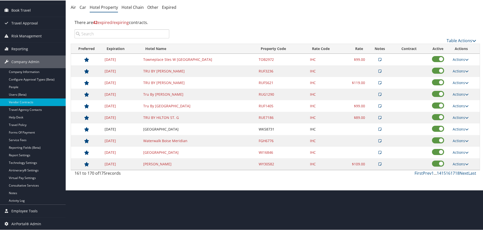
click at [462, 148] on td "Actions View Notes Edit Delete" at bounding box center [465, 152] width 30 height 12
click at [460, 150] on link "Actions" at bounding box center [460, 151] width 16 height 5
click at [461, 167] on link "Edit" at bounding box center [464, 168] width 27 height 9
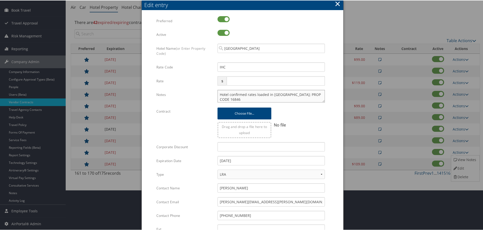
click at [217, 94] on textarea "Hotel confirmed rates loaded in TP+; PROP CODE 16846" at bounding box center [270, 95] width 107 height 13
type textarea "Rates tested in TP+ Sep 2025; Hotel confirmed rates loaded in TP+; PROP CODE 16…"
click at [247, 160] on input "[DATE]" at bounding box center [270, 160] width 107 height 9
type input "[DATE]"
click at [328, 158] on form "Multiple values The selected items contain different values for this input. To …" at bounding box center [242, 154] width 191 height 277
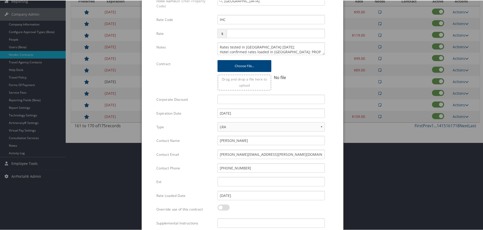
scroll to position [120, 0]
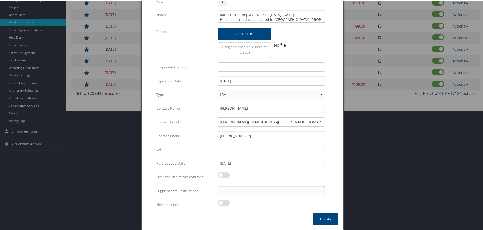
click at [274, 192] on input "Supplemental Instructions" at bounding box center [270, 190] width 107 height 9
type input "SAB Prop ID - 47673"
click at [316, 218] on button "Update" at bounding box center [325, 219] width 25 height 12
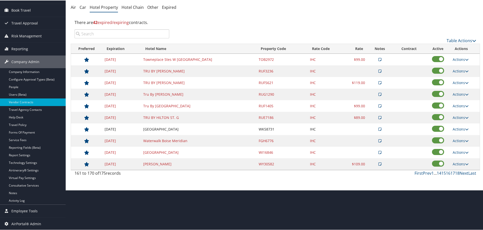
scroll to position [40, 0]
click at [458, 163] on link "Actions" at bounding box center [460, 163] width 16 height 5
click at [458, 179] on link "Edit" at bounding box center [464, 179] width 27 height 9
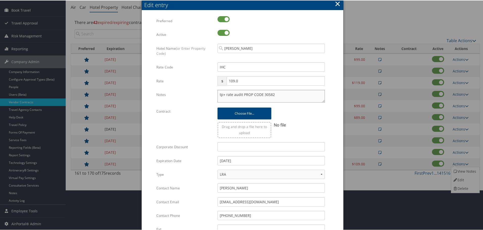
click at [217, 96] on textarea "tp+ rate audit PROP CODE 30582" at bounding box center [270, 95] width 107 height 13
type textarea "Rates tested in TP+ Sep 2025; tp+ rate audit PROP CODE 30582"
click at [260, 159] on input "[DATE]" at bounding box center [270, 160] width 107 height 9
type input "[DATE]"
click at [327, 156] on div "12/31/2025 Multiple values The selected items contain different values for this…" at bounding box center [271, 162] width 115 height 13
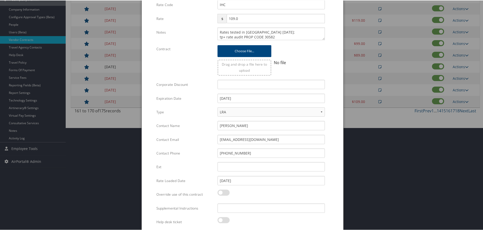
scroll to position [120, 0]
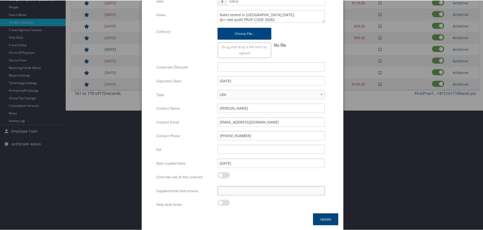
click at [264, 195] on input "Supplemental Instructions" at bounding box center [270, 190] width 107 height 9
type input "SAB Prop ID - 55450"
click at [323, 218] on button "Update" at bounding box center [325, 219] width 25 height 12
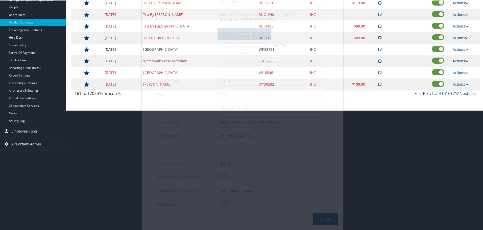
scroll to position [40, 0]
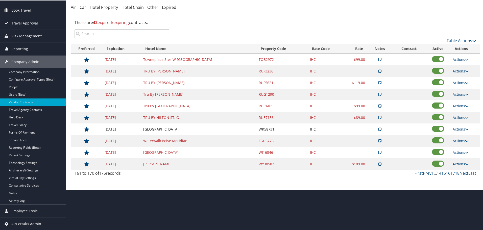
click at [461, 171] on link "Next" at bounding box center [463, 173] width 9 height 6
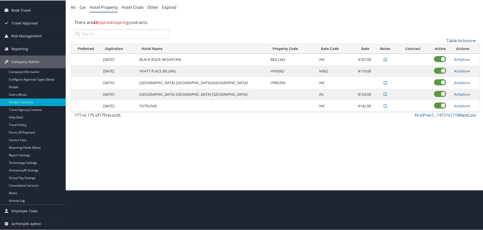
click at [455, 106] on link "Actions" at bounding box center [462, 105] width 16 height 5
click at [460, 119] on link "Edit" at bounding box center [464, 121] width 27 height 9
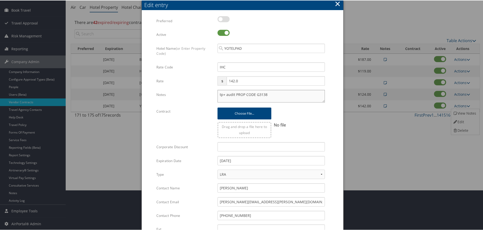
click at [217, 93] on textarea "tp+ audit PROP CODE G3138" at bounding box center [270, 95] width 107 height 13
type textarea "Rates tested in TP+ Sep 2025; tp+ audit PROP CODE G3138"
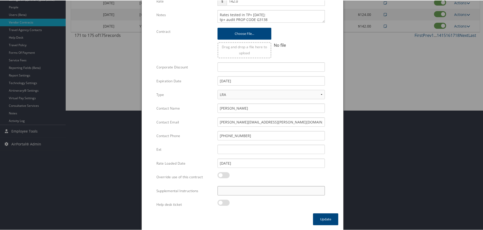
click at [261, 189] on input "Supplemental Instructions" at bounding box center [270, 190] width 107 height 9
type input "SAB Prop ID - 390095"
click at [329, 216] on button "Update" at bounding box center [325, 219] width 25 height 12
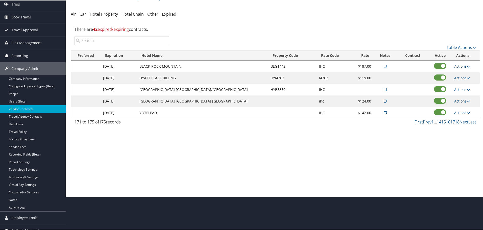
scroll to position [0, 0]
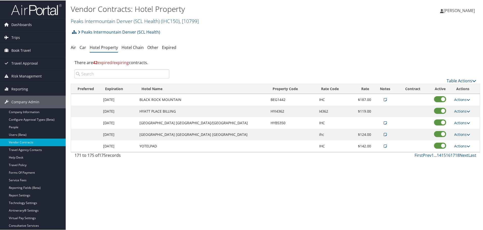
click at [97, 20] on link "Peaks Intermountain Denver (SCL Health) ( IHC150 ) , [ 10799 ]" at bounding box center [135, 20] width 128 height 7
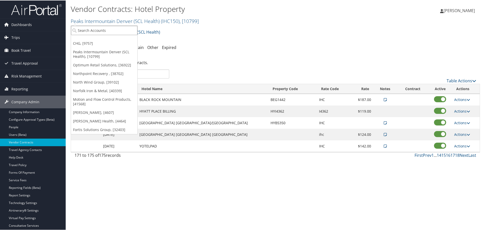
click at [99, 33] on input "search" at bounding box center [104, 29] width 66 height 9
type input "university of den"
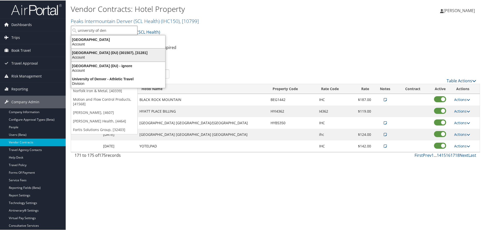
click at [102, 54] on div "University of Denver (DU) (301507), [31281]" at bounding box center [118, 52] width 100 height 5
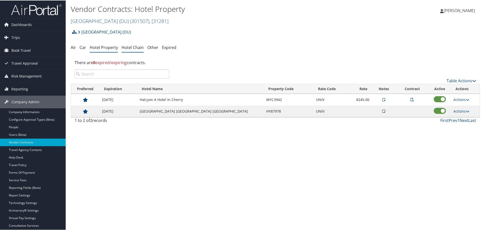
click at [137, 46] on link "Hotel Chain" at bounding box center [132, 47] width 22 height 6
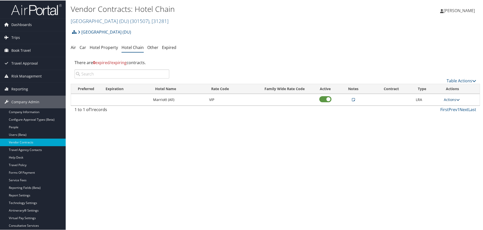
click at [451, 101] on link "Actions" at bounding box center [452, 99] width 16 height 5
click at [451, 112] on link "Edit" at bounding box center [455, 115] width 27 height 9
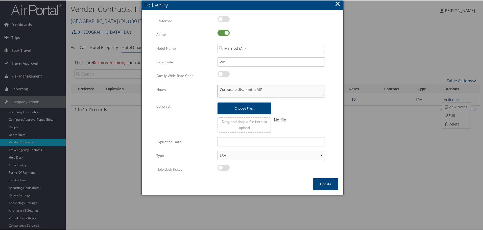
click at [217, 88] on textarea "Corporate discount is VIP" at bounding box center [270, 90] width 107 height 13
paste textarea "Rates tested in [GEOGRAPHIC_DATA] [DATE];"
type textarea "Rates tested in TP+ Sep 2025; Corporate discount is VIP"
click at [320, 184] on button "Update" at bounding box center [325, 184] width 25 height 12
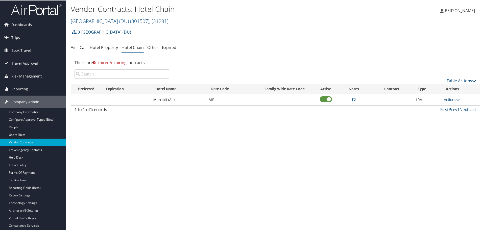
click at [449, 100] on link "Actions" at bounding box center [452, 99] width 16 height 5
click at [451, 113] on link "Edit" at bounding box center [455, 115] width 27 height 9
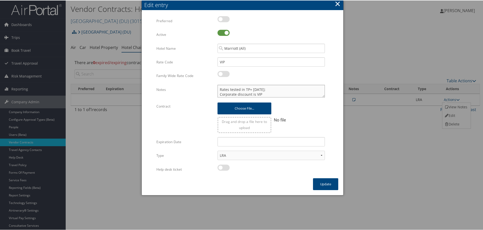
drag, startPoint x: 272, startPoint y: 88, endPoint x: 213, endPoint y: 91, distance: 59.4
click at [214, 91] on div "Rates tested in TP+ Sep 2025; Corporate discount is VIP Multiple values The sel…" at bounding box center [271, 92] width 115 height 17
type textarea "Corporate discount is VIP"
click at [329, 182] on button "Update" at bounding box center [325, 184] width 25 height 12
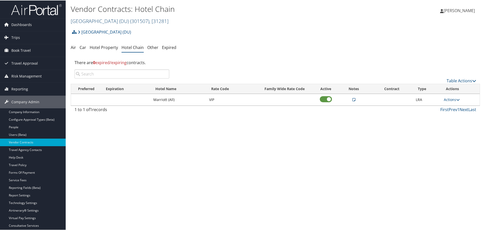
click at [110, 21] on link "University of Denver (DU) ( 301507 ) , [ 31281 ]" at bounding box center [120, 20] width 98 height 7
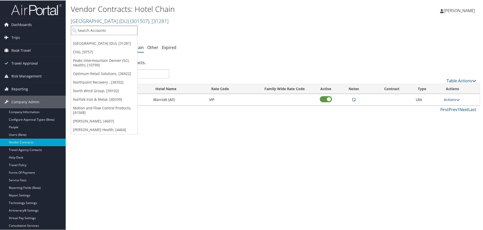
click at [108, 29] on input "search" at bounding box center [104, 29] width 66 height 9
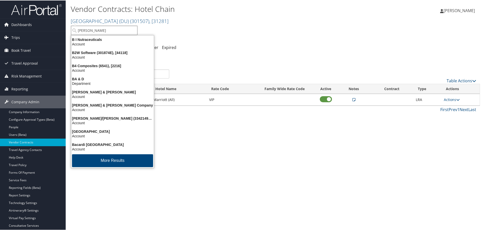
type input "bourn"
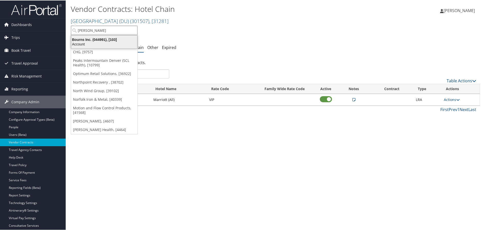
click at [95, 40] on div "Bourns Inc. (044991), [103]" at bounding box center [104, 39] width 72 height 5
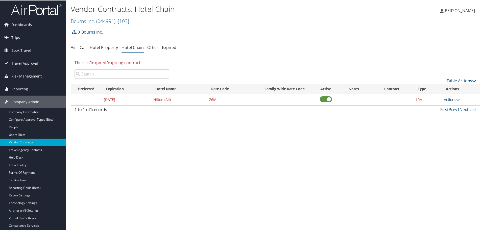
click at [452, 100] on link "Actions" at bounding box center [452, 99] width 16 height 5
click at [456, 108] on link "Edit" at bounding box center [451, 106] width 19 height 9
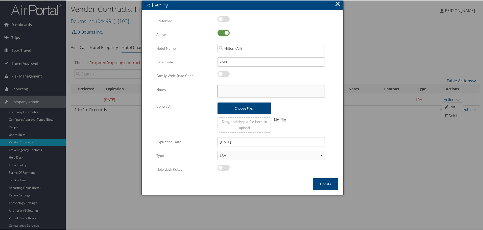
click at [223, 88] on textarea "Notes" at bounding box center [270, 90] width 107 height 13
paste textarea "Rates tested in [GEOGRAPHIC_DATA] [DATE];"
type textarea "Rates tested in [GEOGRAPHIC_DATA] [DATE];"
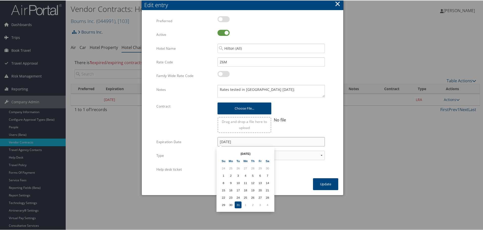
click at [246, 140] on input "[DATE]" at bounding box center [270, 141] width 107 height 9
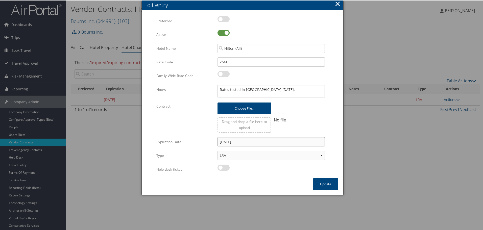
drag, startPoint x: 243, startPoint y: 144, endPoint x: 182, endPoint y: 147, distance: 61.2
click at [182, 147] on div "Expiration Date [DATE] Multiple values The selected items contain different val…" at bounding box center [242, 144] width 172 height 14
click at [332, 184] on button "Update" at bounding box center [325, 184] width 25 height 12
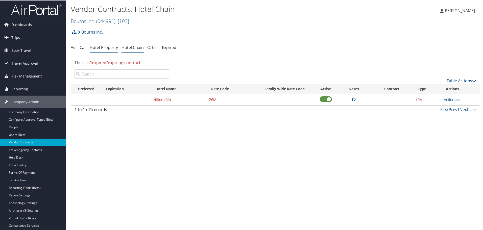
click at [102, 45] on link "Hotel Property" at bounding box center [104, 47] width 28 height 6
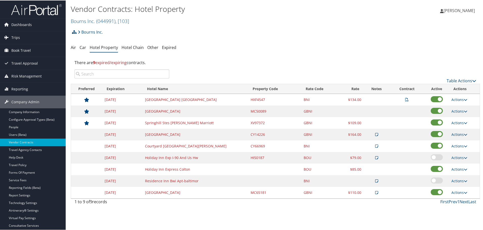
click at [455, 134] on link "Actions" at bounding box center [459, 134] width 16 height 5
click at [461, 149] on link "Edit" at bounding box center [463, 150] width 27 height 9
select select "NLRA"
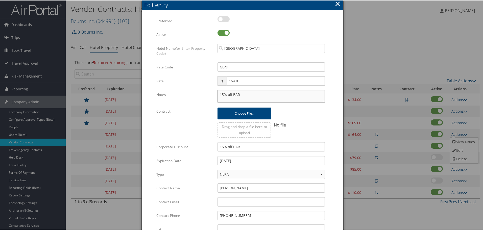
click at [218, 92] on textarea "15% off BAR" at bounding box center [270, 95] width 107 height 13
paste textarea "Rates tested in [GEOGRAPHIC_DATA] [DATE];"
type textarea "Rates tested in [GEOGRAPHIC_DATA] [DATE]; 15% off BAR"
click at [254, 159] on input "[DATE]" at bounding box center [270, 160] width 107 height 9
type input "[DATE]"
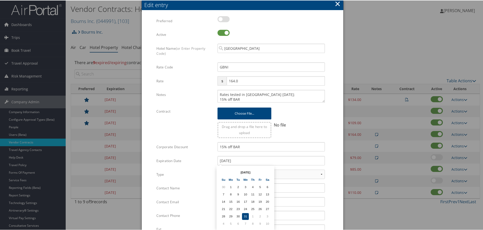
click at [333, 161] on form "Multiple values The selected items contain different values for this input. To …" at bounding box center [242, 154] width 191 height 277
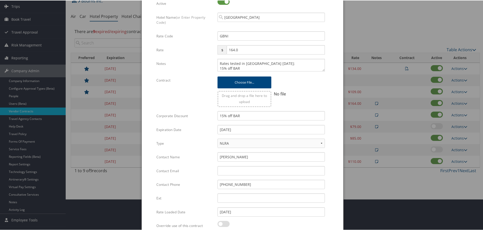
scroll to position [80, 0]
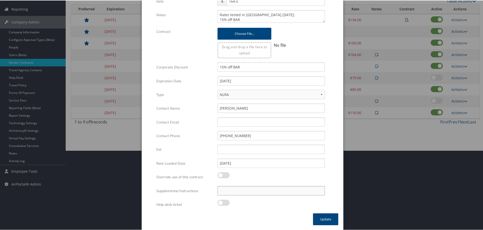
click at [251, 192] on input "Supplemental Instructions" at bounding box center [270, 190] width 107 height 9
paste input "SAB Prop ID -"
paste input "019529"
type input "SAB Prop ID - 019529"
click at [324, 216] on button "Update" at bounding box center [325, 219] width 25 height 12
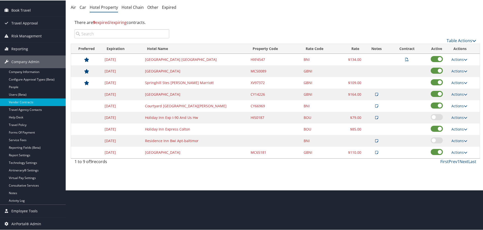
scroll to position [40, 0]
click at [456, 70] on link "Actions" at bounding box center [459, 70] width 16 height 5
click at [459, 77] on link "Edit" at bounding box center [459, 78] width 19 height 9
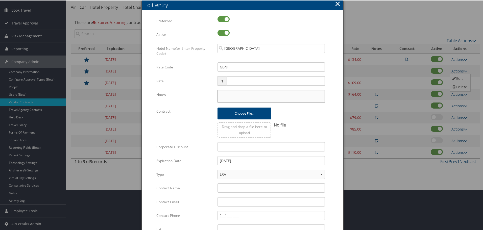
click at [235, 96] on textarea "Notes" at bounding box center [270, 95] width 107 height 13
paste textarea "Rates tested in [GEOGRAPHIC_DATA] [DATE];"
type textarea "Rates tested in [GEOGRAPHIC_DATA] [DATE];"
click at [249, 159] on input "[DATE]" at bounding box center [270, 160] width 107 height 9
type input "[DATE]"
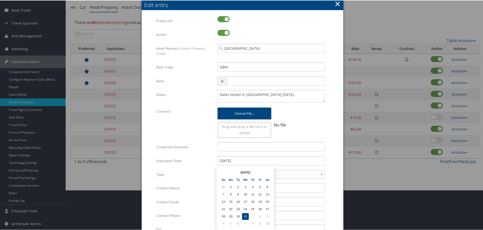
click at [335, 157] on form "Multiple values The selected items contain different values for this input. To …" at bounding box center [242, 154] width 191 height 277
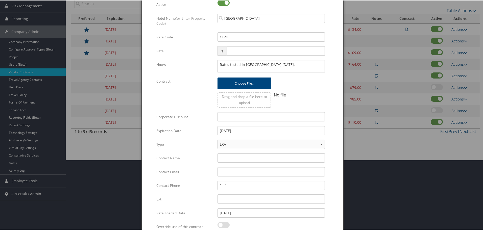
scroll to position [120, 0]
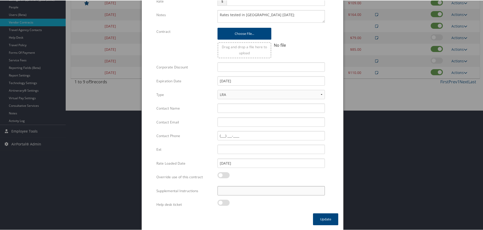
click at [256, 189] on input "Supplemental Instructions" at bounding box center [270, 190] width 107 height 9
paste input "SAB Prop ID -"
paste input "000270"
type input "SAB Prop ID - 000270"
click at [324, 219] on button "Update" at bounding box center [325, 219] width 25 height 12
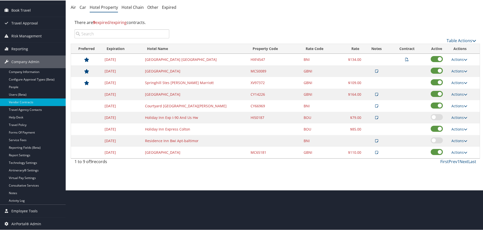
scroll to position [40, 0]
click at [458, 80] on link "Actions" at bounding box center [459, 82] width 16 height 5
click at [460, 90] on link "Edit" at bounding box center [459, 89] width 19 height 9
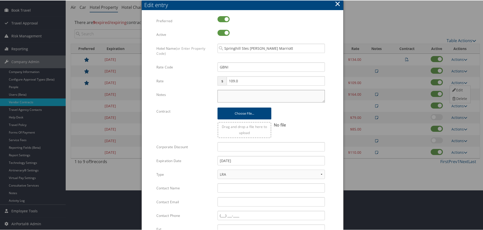
click at [222, 95] on textarea "Notes" at bounding box center [270, 95] width 107 height 13
paste textarea "Rates tested in [GEOGRAPHIC_DATA] [DATE];"
type textarea "Rates tested in [GEOGRAPHIC_DATA] [DATE];"
click at [247, 162] on input "[DATE]" at bounding box center [270, 160] width 107 height 9
type input "[DATE]"
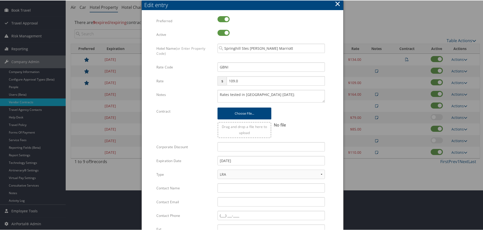
click at [328, 162] on form "Multiple values The selected items contain different values for this input. To …" at bounding box center [242, 154] width 191 height 277
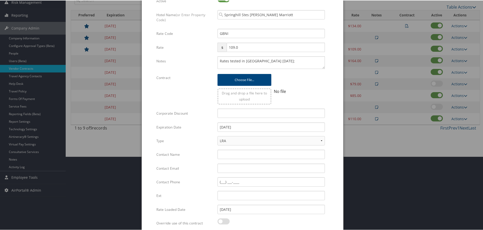
scroll to position [120, 0]
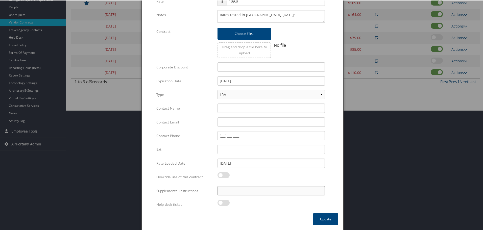
click at [284, 191] on input "Supplemental Instructions" at bounding box center [270, 190] width 107 height 9
paste input "SAB Prop ID -"
paste input "009213"
type input "SAB Prop ID - 009213"
click at [326, 221] on button "Update" at bounding box center [325, 219] width 25 height 12
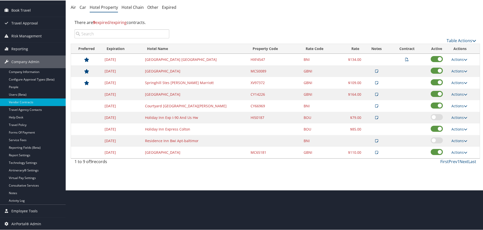
scroll to position [40, 0]
click at [462, 150] on link "Actions" at bounding box center [459, 151] width 16 height 5
click at [462, 167] on link "Edit" at bounding box center [463, 168] width 27 height 9
select select "NLRA"
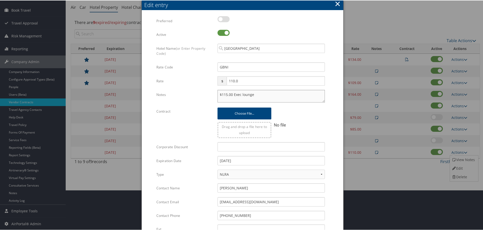
click at [218, 95] on textarea "$115.00 Exec lounge" at bounding box center [270, 95] width 107 height 13
paste textarea "Rates tested in [GEOGRAPHIC_DATA] [DATE];"
type textarea "Rates tested in [GEOGRAPHIC_DATA] [DATE]; $115.00 Exec lounge"
click at [256, 163] on input "[DATE]" at bounding box center [270, 160] width 107 height 9
type input "[DATE]"
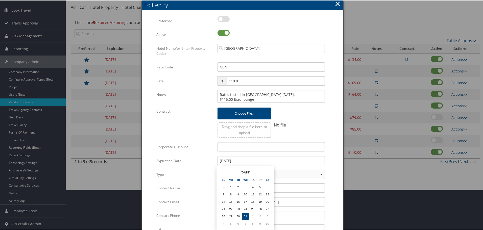
click at [329, 163] on form "Multiple values The selected items contain different values for this input. To …" at bounding box center [242, 154] width 191 height 277
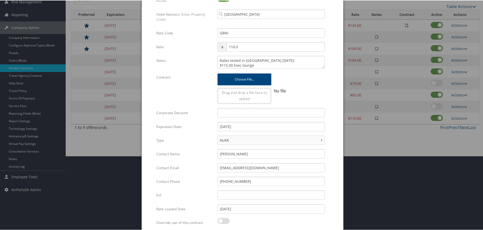
scroll to position [120, 0]
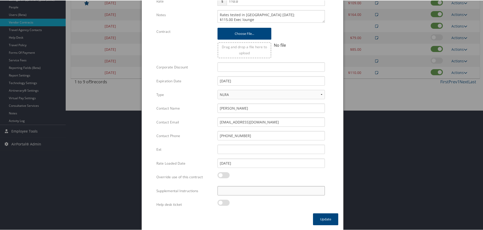
click at [257, 192] on input "Supplemental Instructions" at bounding box center [270, 190] width 107 height 9
paste input "SAB Prop ID -"
paste input "026775"
type input "SAB Prop ID - 026775"
click at [319, 216] on button "Update" at bounding box center [325, 219] width 25 height 12
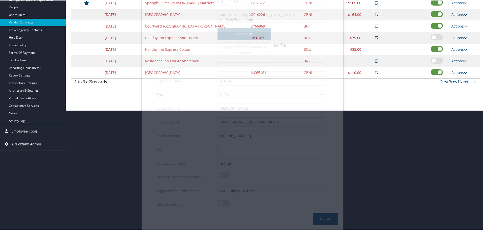
scroll to position [40, 0]
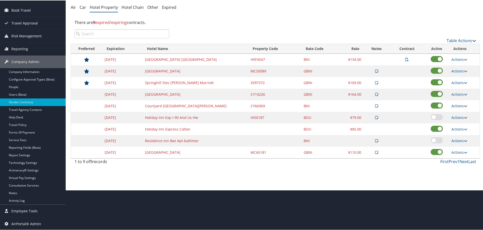
click at [464, 105] on icon at bounding box center [466, 106] width 4 height 4
click at [465, 127] on link "Delete" at bounding box center [463, 130] width 27 height 9
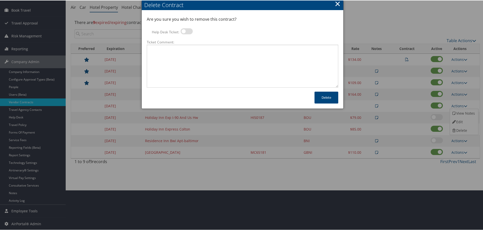
drag, startPoint x: 186, startPoint y: 30, endPoint x: 187, endPoint y: 33, distance: 3.1
click at [186, 30] on label at bounding box center [187, 31] width 12 height 6
click at [186, 30] on input "Help Desk Ticket:" at bounding box center [184, 31] width 3 height 3
checkbox input "true"
click at [193, 53] on textarea "Ticket Comment:" at bounding box center [242, 65] width 191 height 43
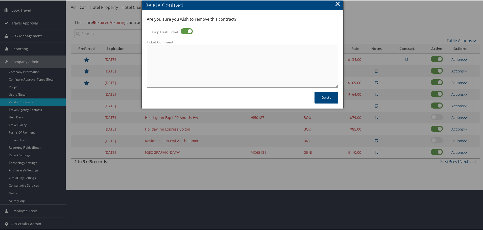
paste textarea "Rates no longer active; remove from profile and preferred status."
type textarea "Rates no longer active; remove from profile and preferred status."
click at [324, 96] on button "Delete" at bounding box center [326, 97] width 24 height 12
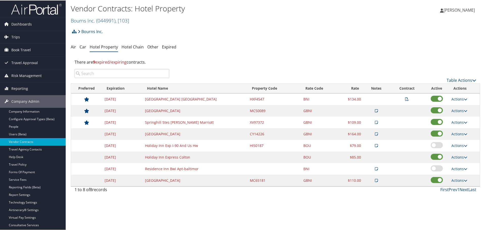
scroll to position [0, 0]
click at [454, 96] on td "Actions View Contract Edit Delete" at bounding box center [464, 99] width 31 height 12
click at [457, 99] on link "Actions" at bounding box center [459, 99] width 16 height 5
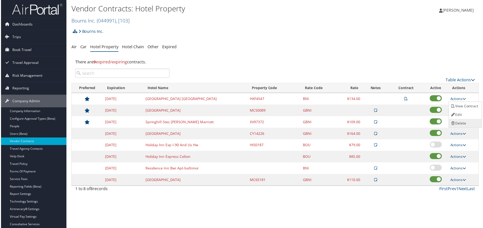
click at [462, 122] on link "Delete" at bounding box center [466, 123] width 32 height 9
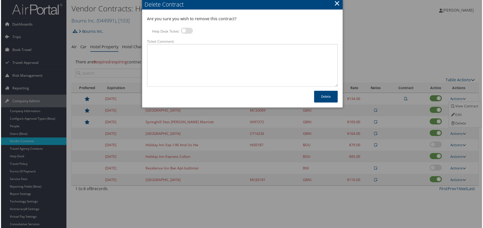
click at [188, 32] on label at bounding box center [187, 31] width 12 height 6
click at [186, 32] on input "Help Desk Ticket:" at bounding box center [184, 31] width 3 height 3
checkbox input "true"
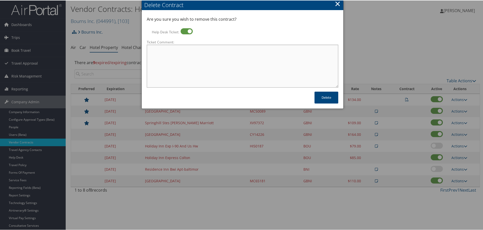
click at [194, 57] on textarea "Ticket Comment:" at bounding box center [242, 65] width 191 height 43
paste textarea "Rates no longer active; remove from profile and preferred status."
type textarea "Rates no longer active; remove from profile and preferred status."
click at [321, 97] on button "Delete" at bounding box center [326, 97] width 24 height 12
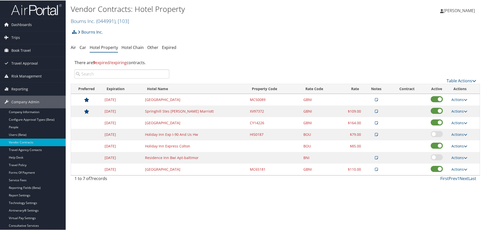
click at [456, 146] on link "Actions" at bounding box center [459, 145] width 16 height 5
click at [462, 160] on link "Delete" at bounding box center [459, 161] width 19 height 9
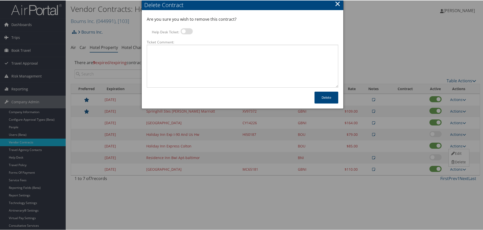
click at [185, 30] on label at bounding box center [187, 31] width 12 height 6
click at [185, 30] on input "Help Desk Ticket:" at bounding box center [184, 31] width 3 height 3
checkbox input "true"
click at [188, 47] on textarea "Ticket Comment:" at bounding box center [242, 65] width 191 height 43
paste textarea "Rates no longer active; remove from profile and preferred status."
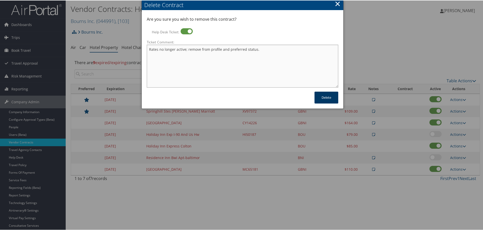
type textarea "Rates no longer active; remove from profile and preferred status."
click at [318, 97] on button "Delete" at bounding box center [326, 97] width 24 height 12
